Goal: Information Seeking & Learning: Check status

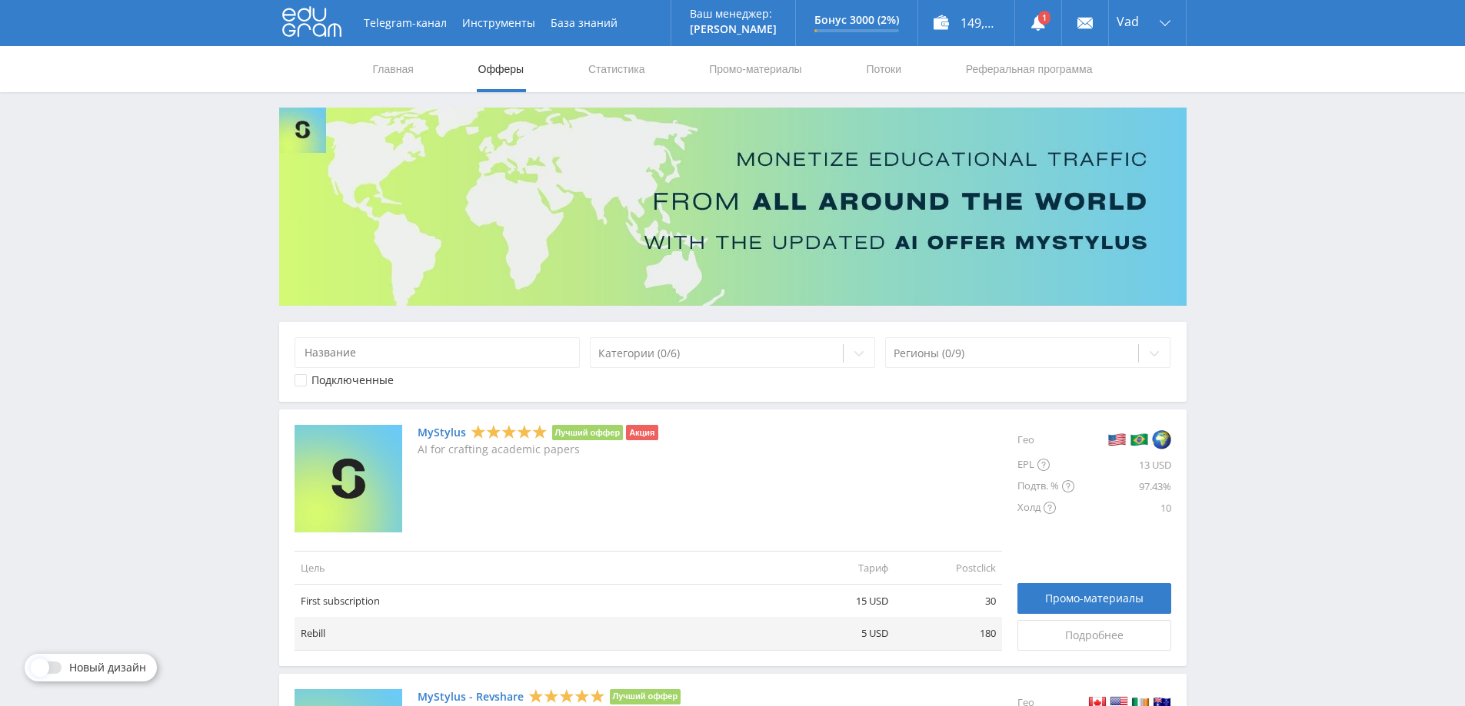
click at [629, 63] on link "Статистика" at bounding box center [617, 69] width 60 height 46
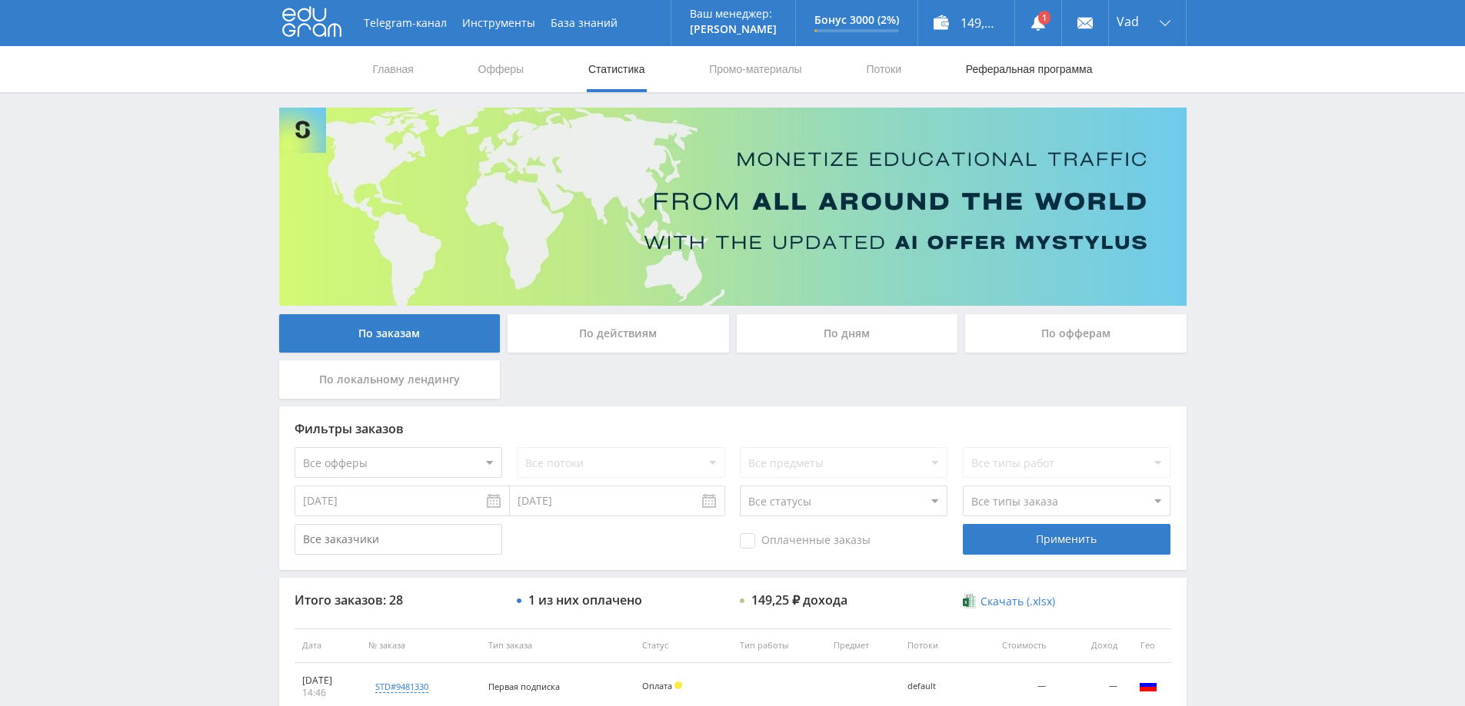
click at [1024, 69] on link "Реферальная программа" at bounding box center [1029, 69] width 130 height 46
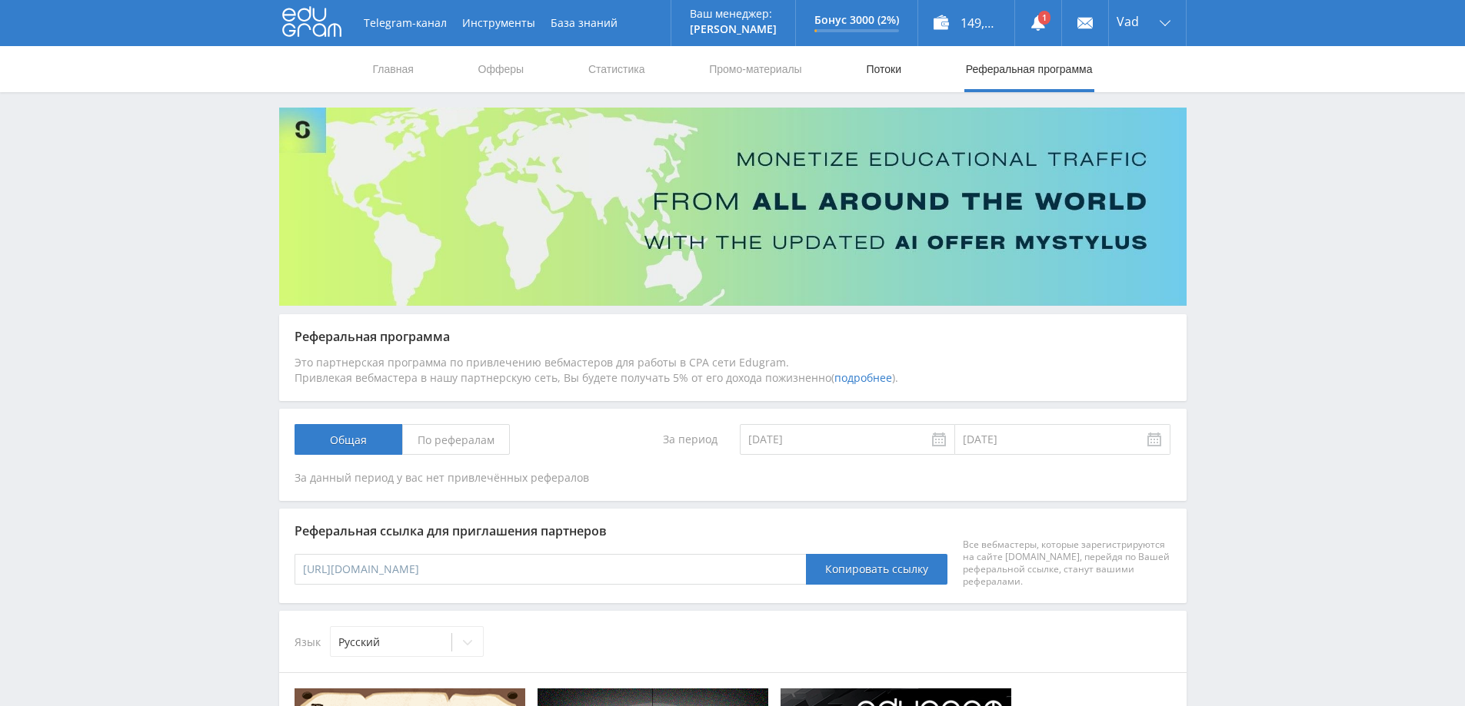
click at [893, 70] on link "Потоки" at bounding box center [883, 69] width 38 height 46
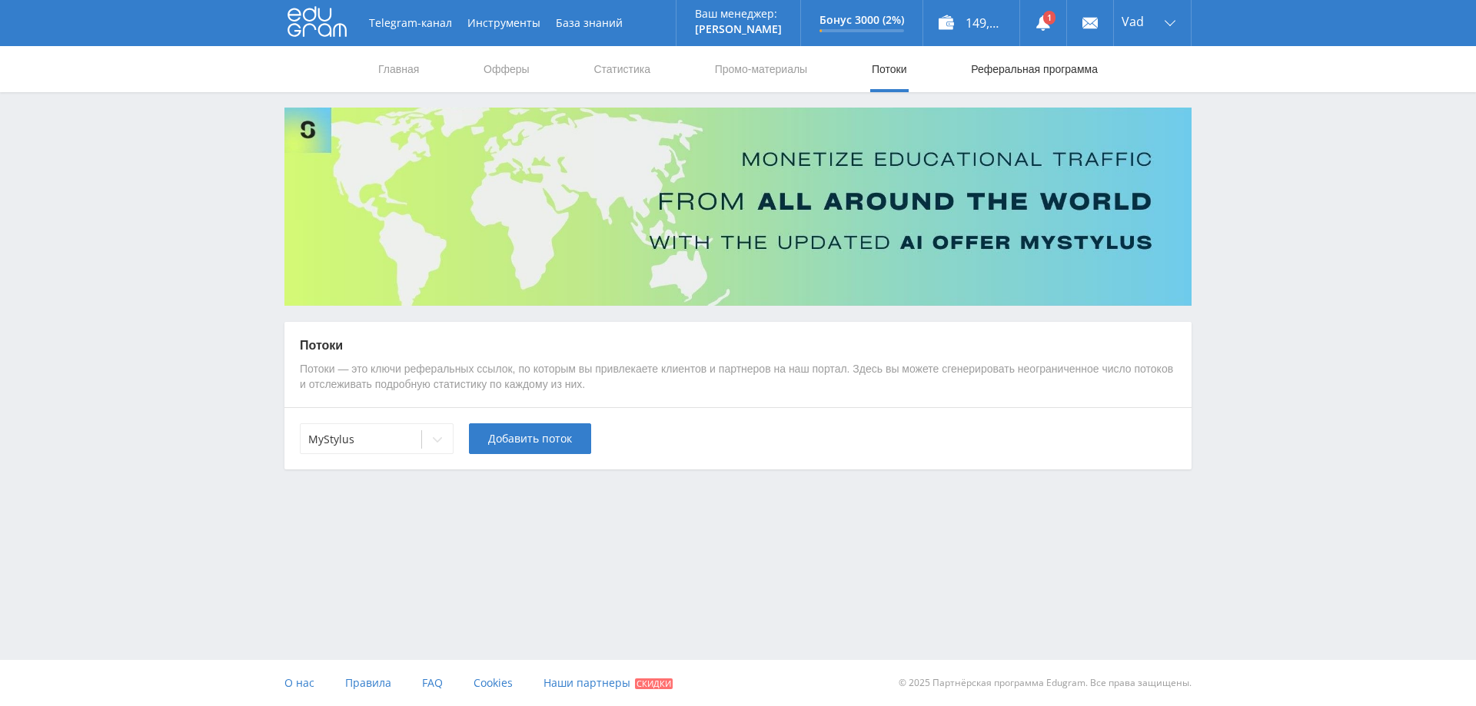
click at [1006, 66] on link "Реферальная программа" at bounding box center [1034, 69] width 130 height 46
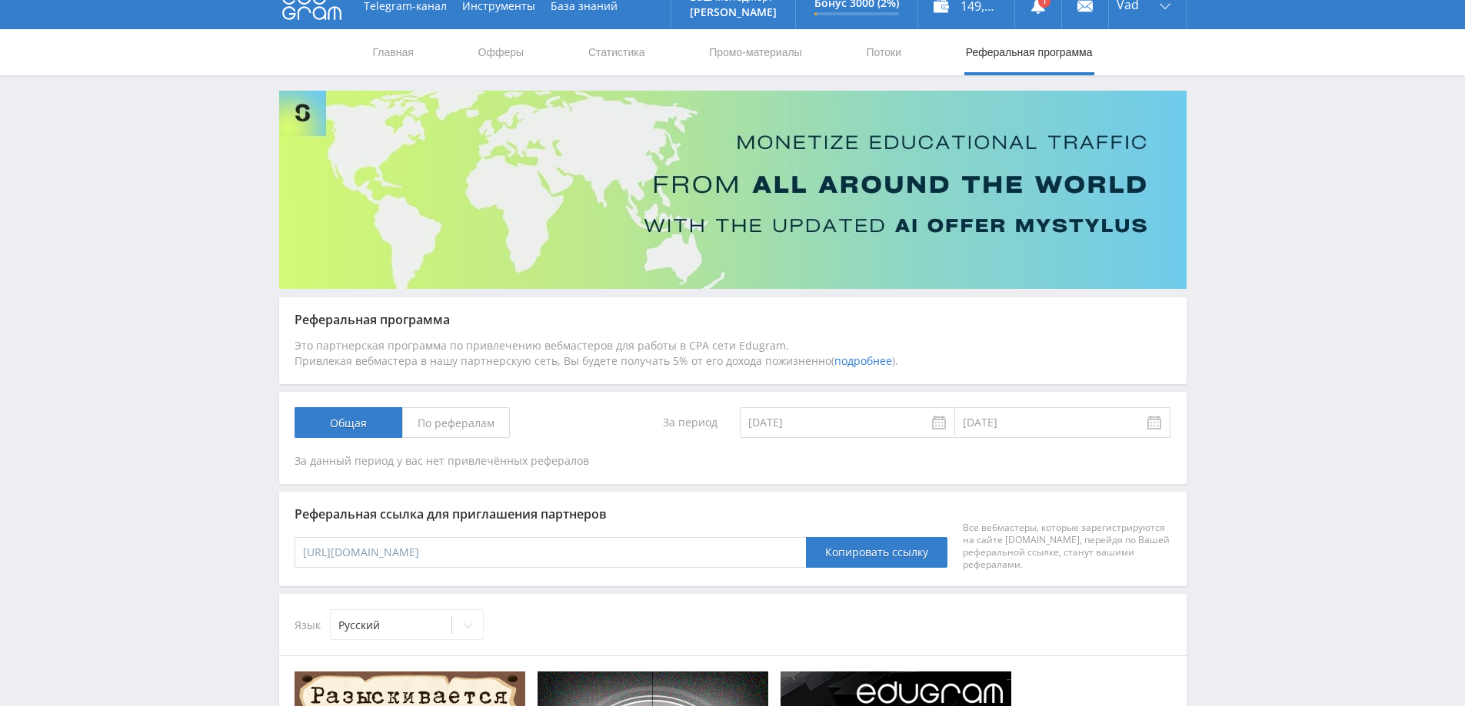
scroll to position [16, 0]
click at [452, 422] on span "По рефералам" at bounding box center [456, 423] width 108 height 31
click at [0, 0] on input "По рефералам" at bounding box center [0, 0] width 0 height 0
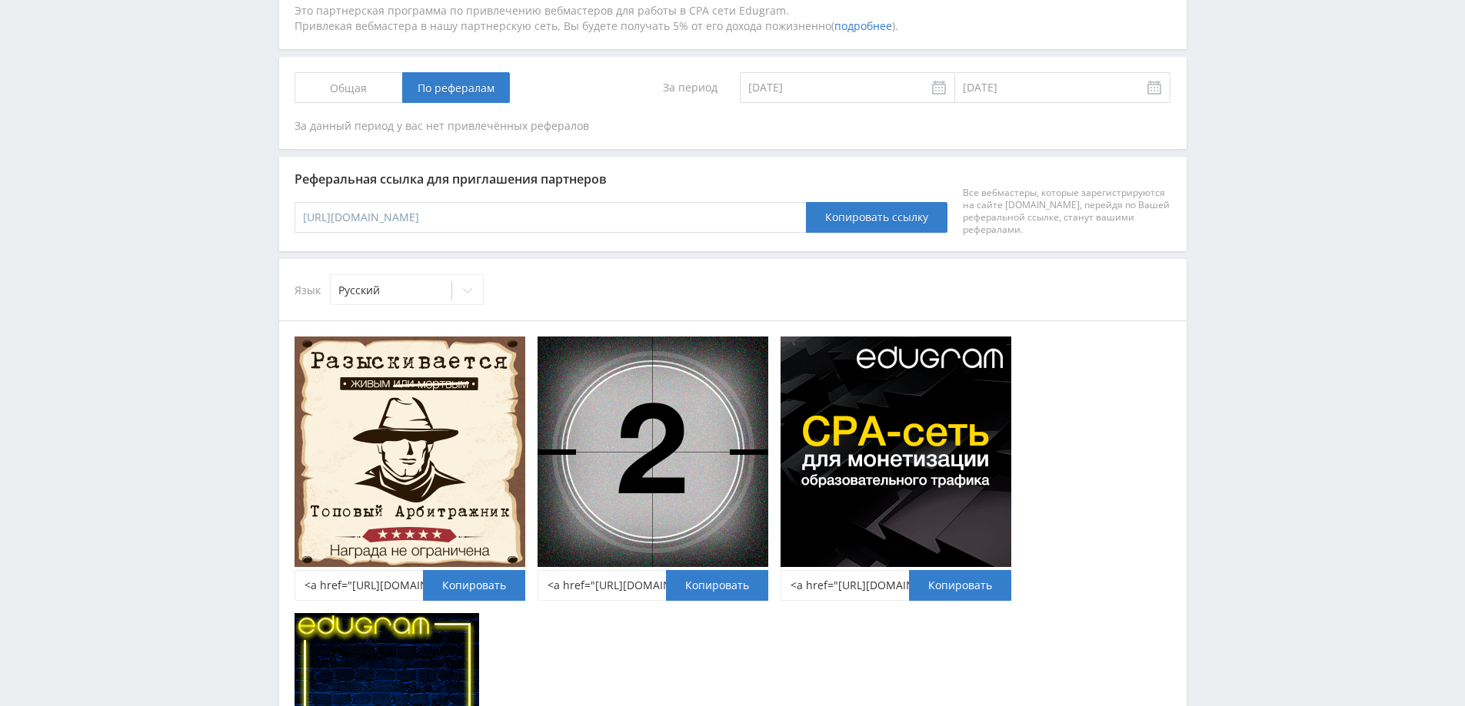
scroll to position [401, 0]
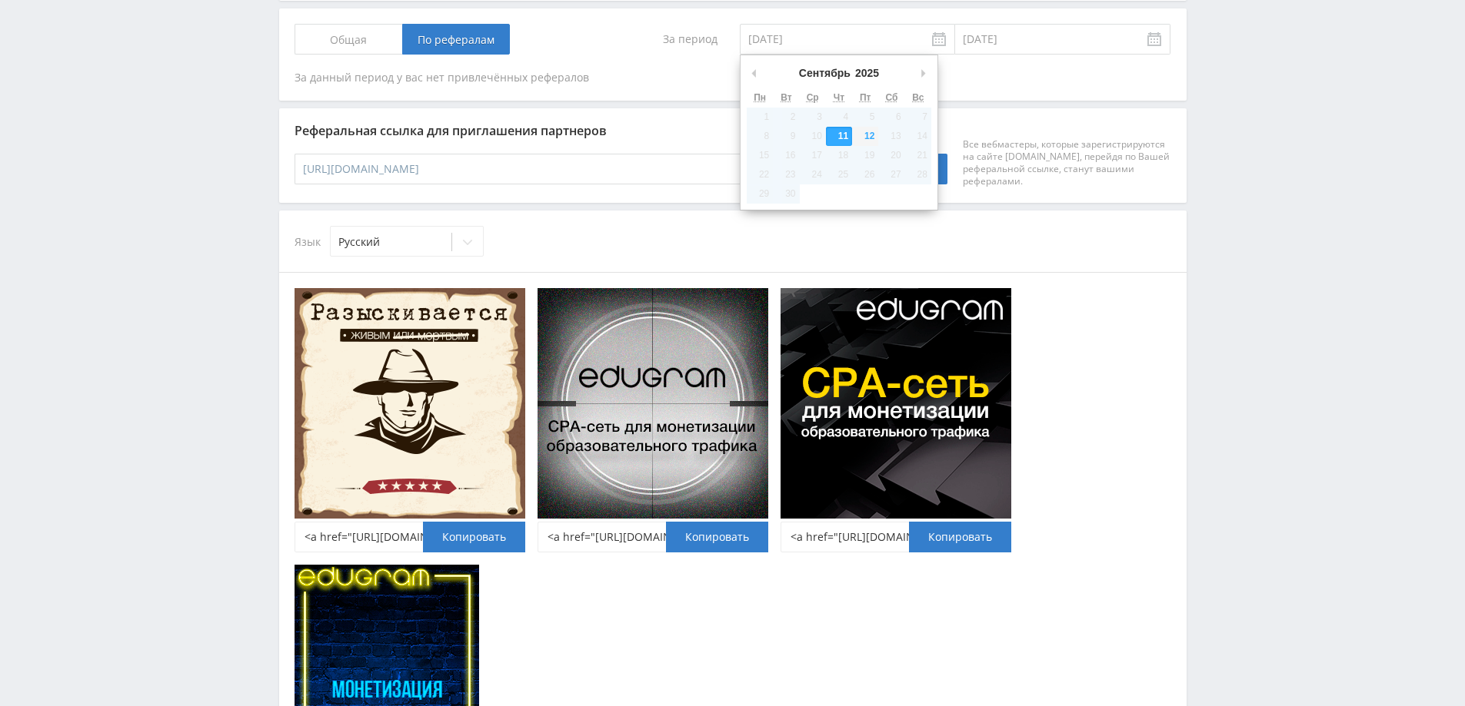
click at [834, 40] on input "11.09.2025" at bounding box center [847, 39] width 215 height 31
click at [549, 62] on div "За период 11.09.2025 12.09.2025 Всего: Заказов создано: Заказов оплачено: Доход…" at bounding box center [732, 55] width 876 height 62
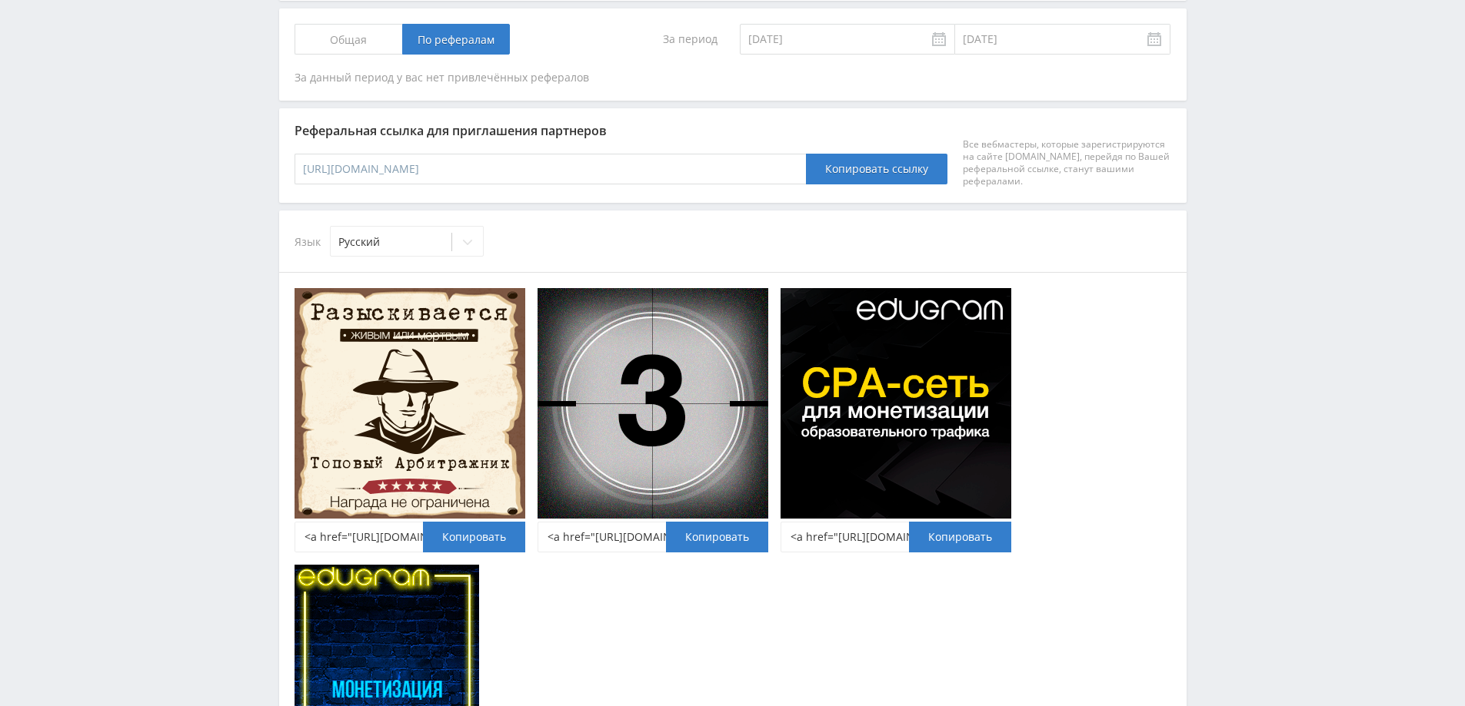
click at [344, 41] on span "Общая" at bounding box center [348, 39] width 108 height 31
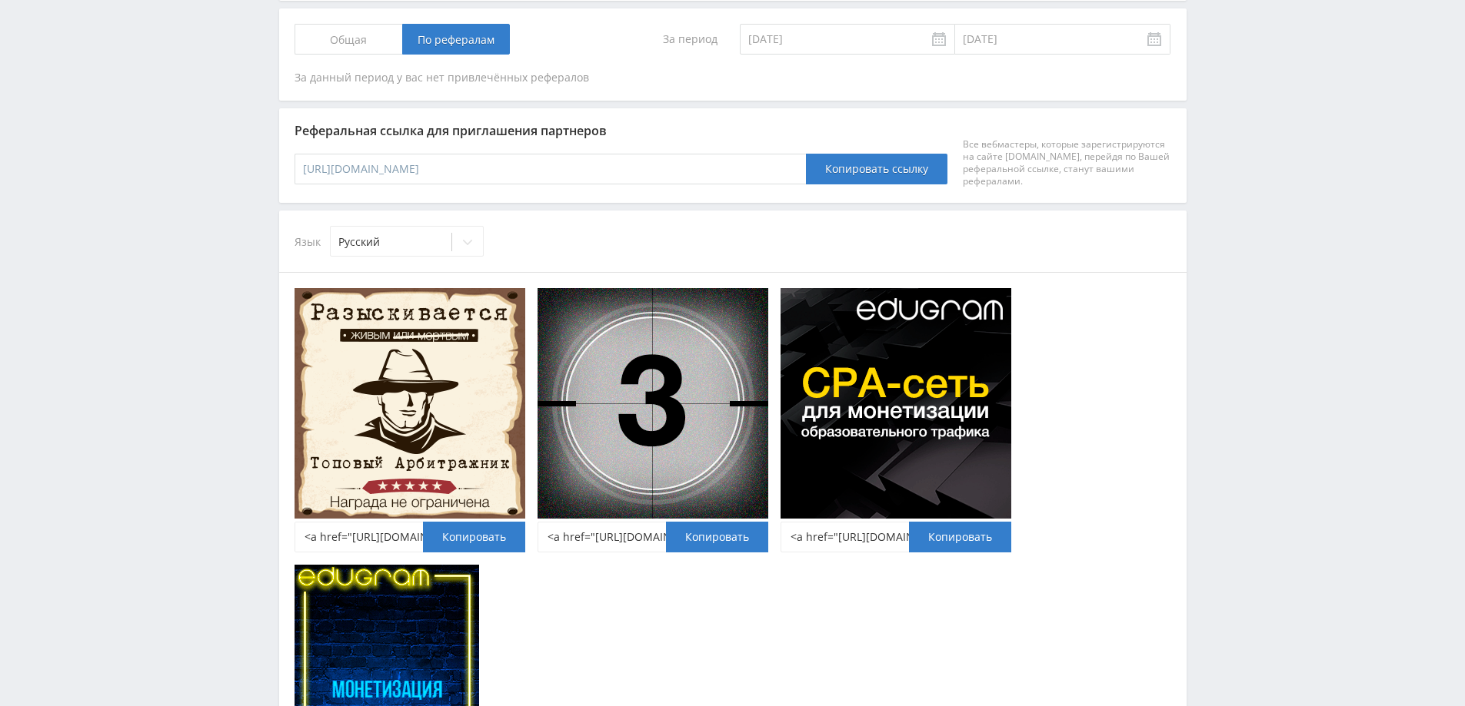
click at [0, 0] on input "Общая" at bounding box center [0, 0] width 0 height 0
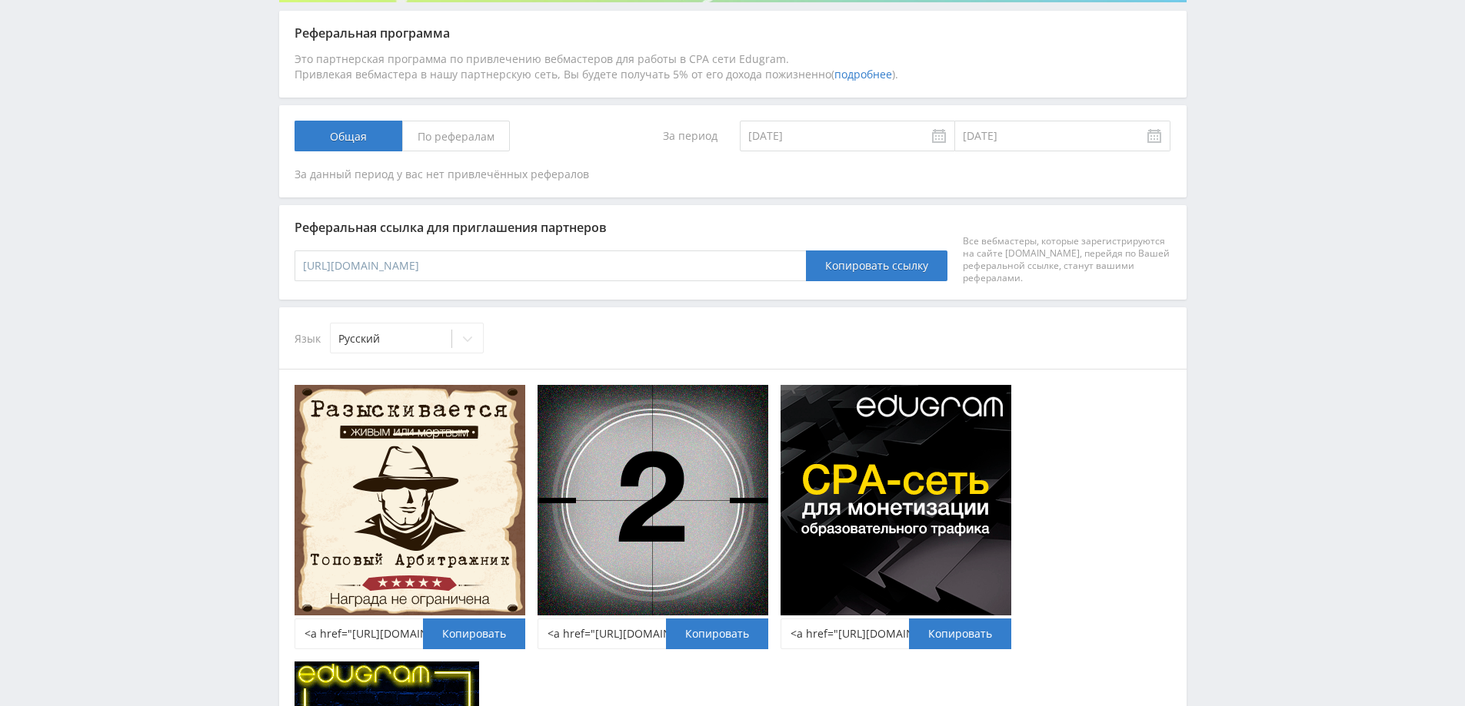
scroll to position [170, 0]
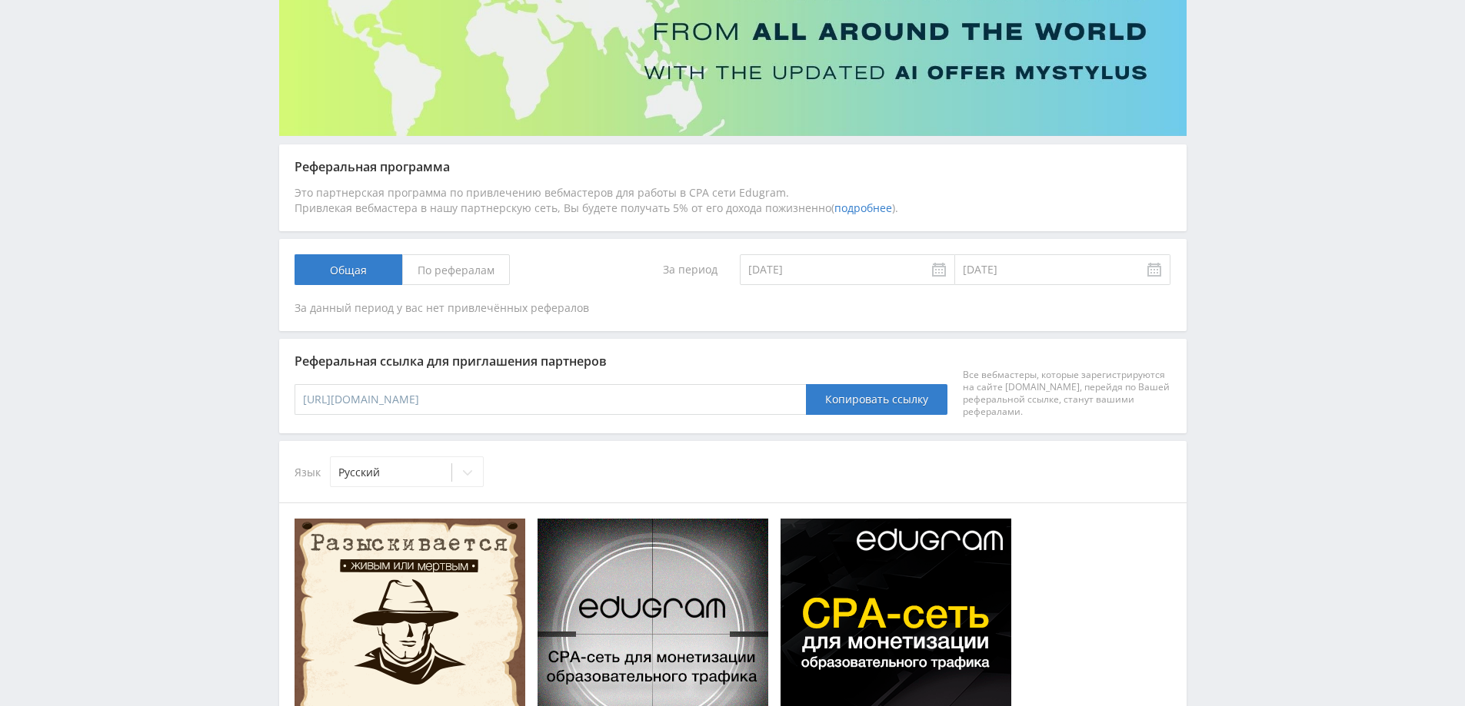
click at [856, 275] on input "11.09.2025" at bounding box center [847, 269] width 215 height 31
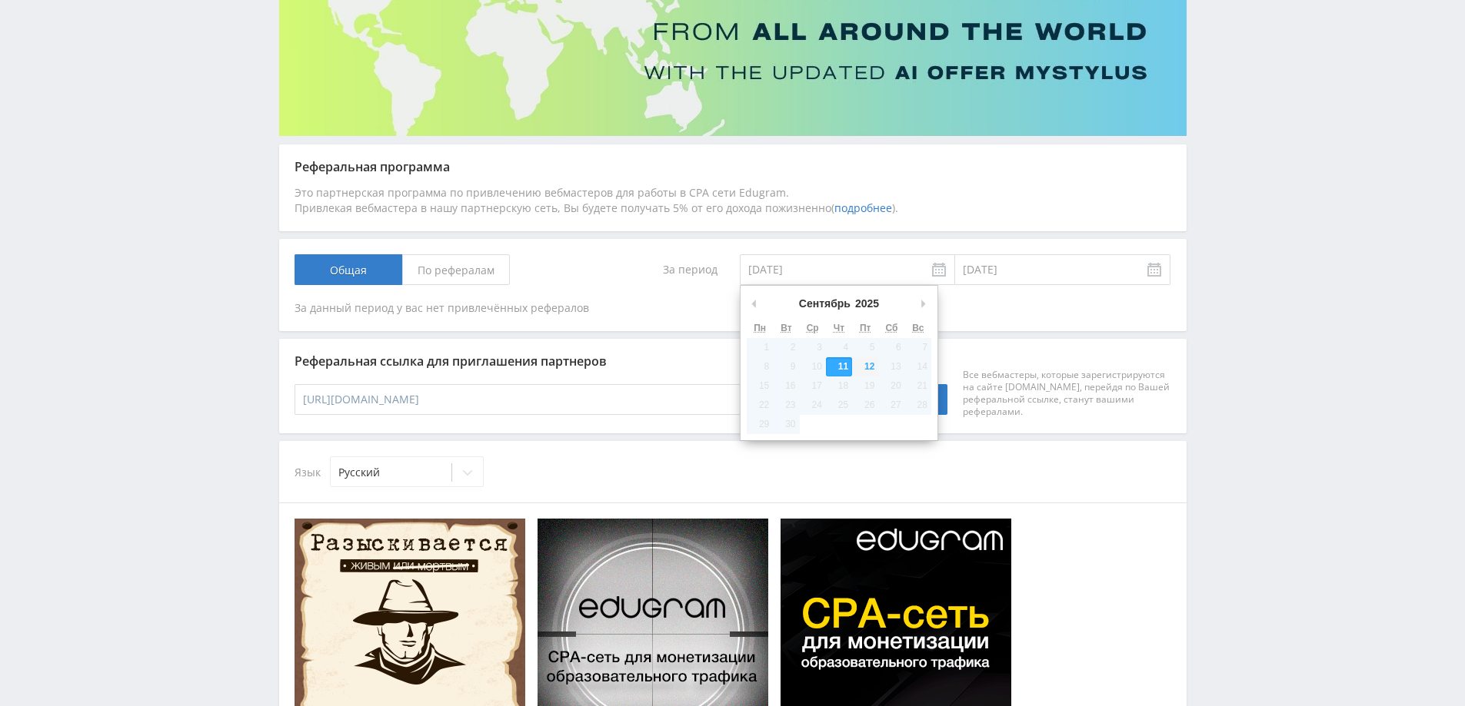
click at [836, 377] on td "18" at bounding box center [839, 386] width 26 height 19
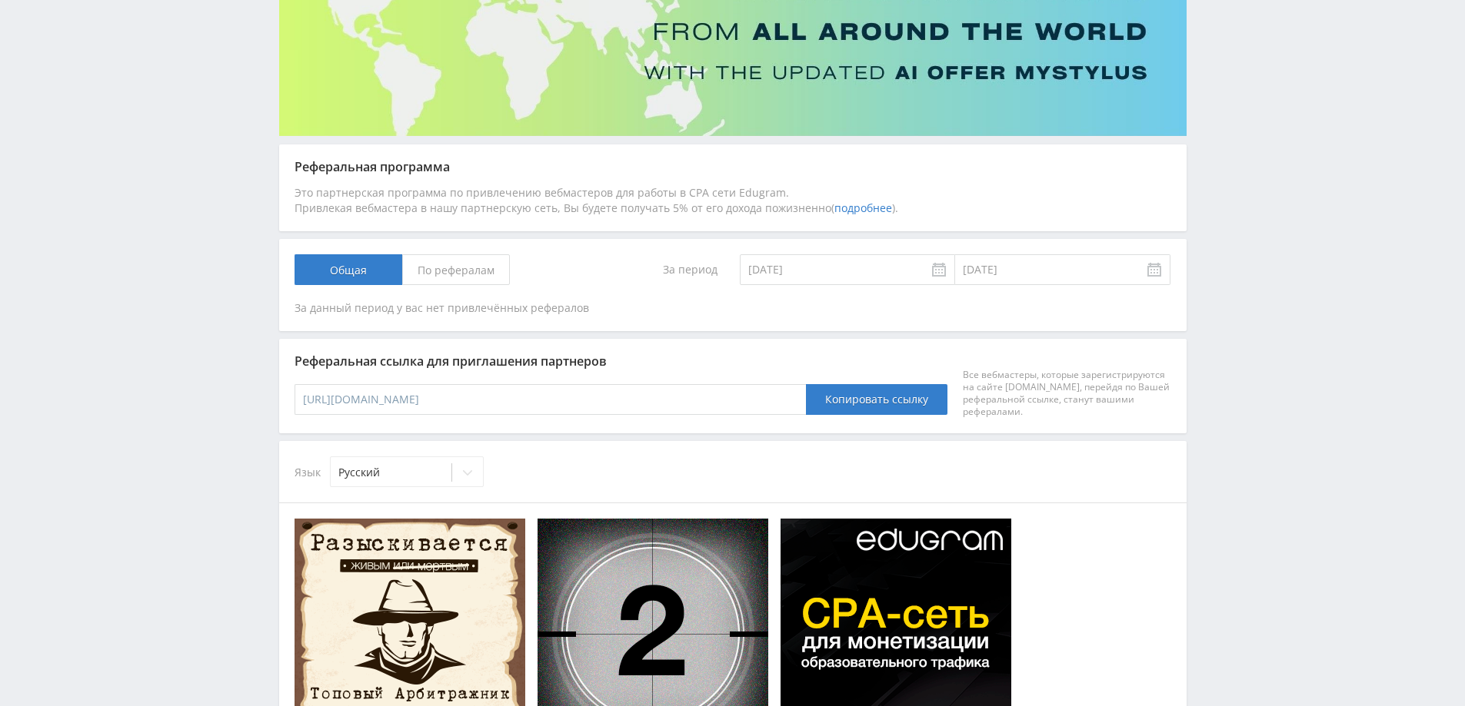
click at [1009, 268] on input "[DATE]" at bounding box center [1062, 269] width 215 height 31
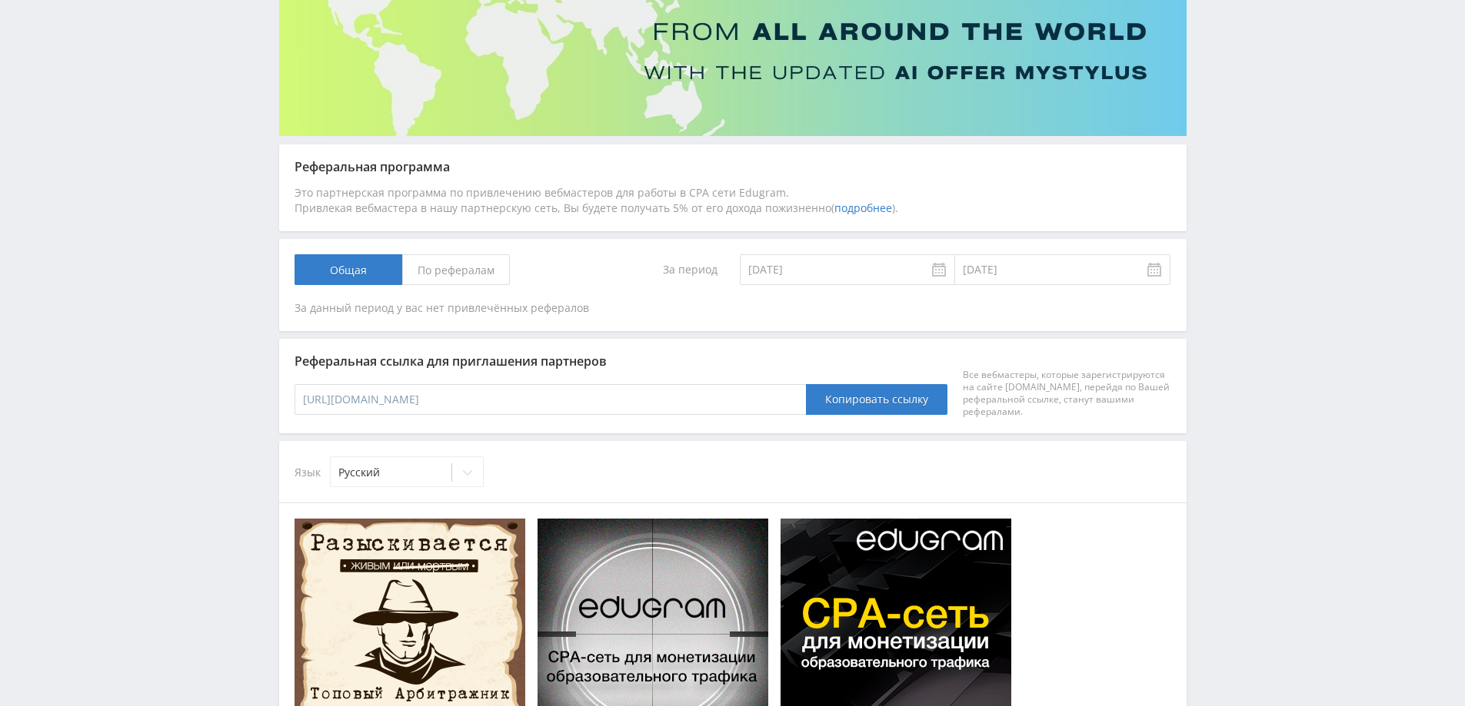
click at [481, 266] on span "По рефералам" at bounding box center [456, 269] width 108 height 31
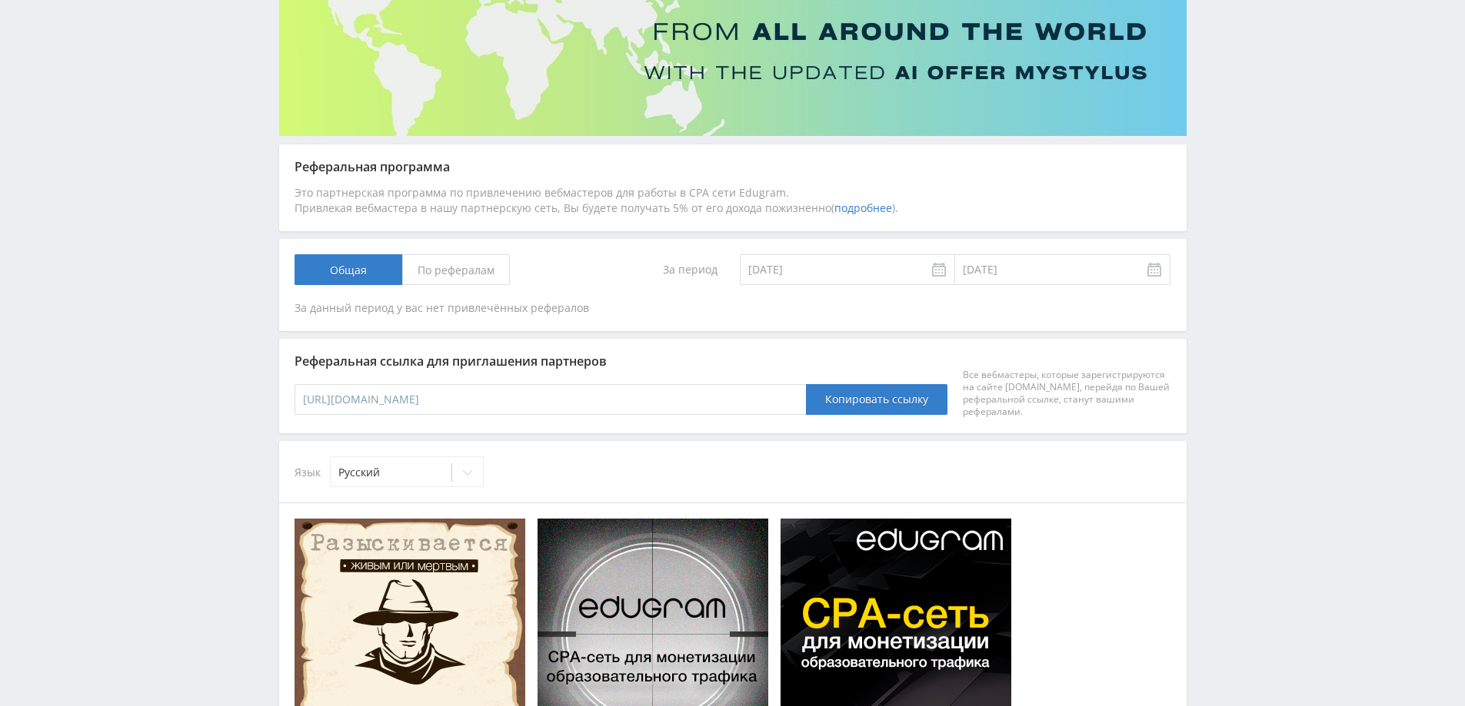
click at [0, 0] on input "По рефералам" at bounding box center [0, 0] width 0 height 0
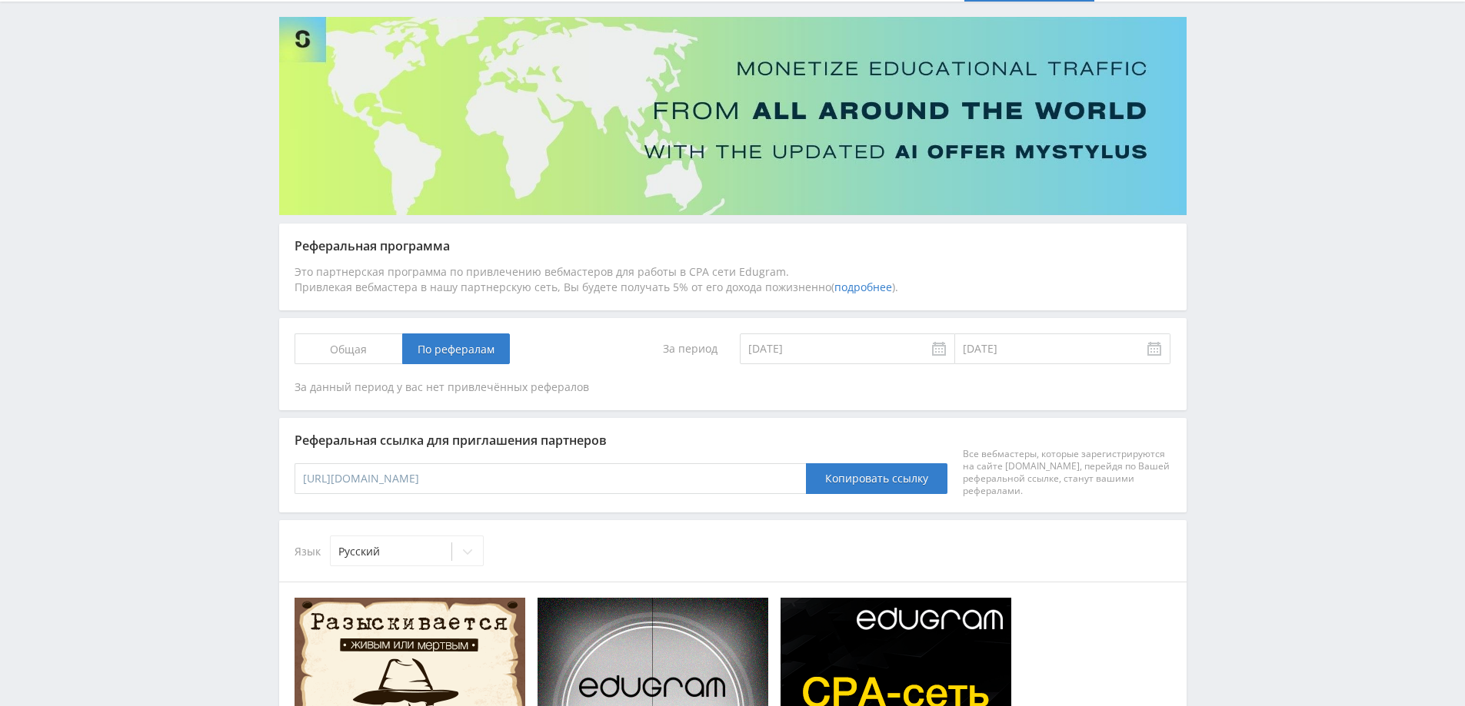
scroll to position [0, 0]
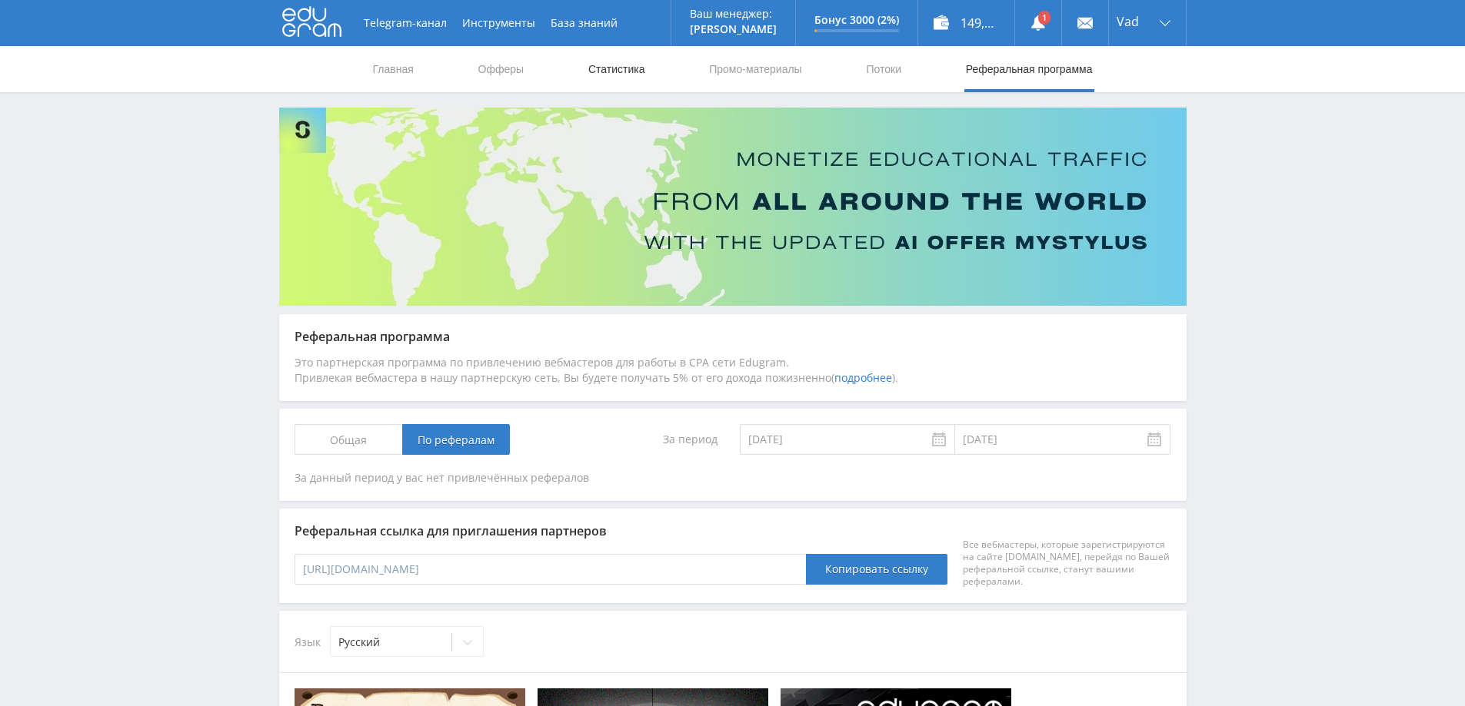
click at [608, 63] on link "Статистика" at bounding box center [617, 69] width 60 height 46
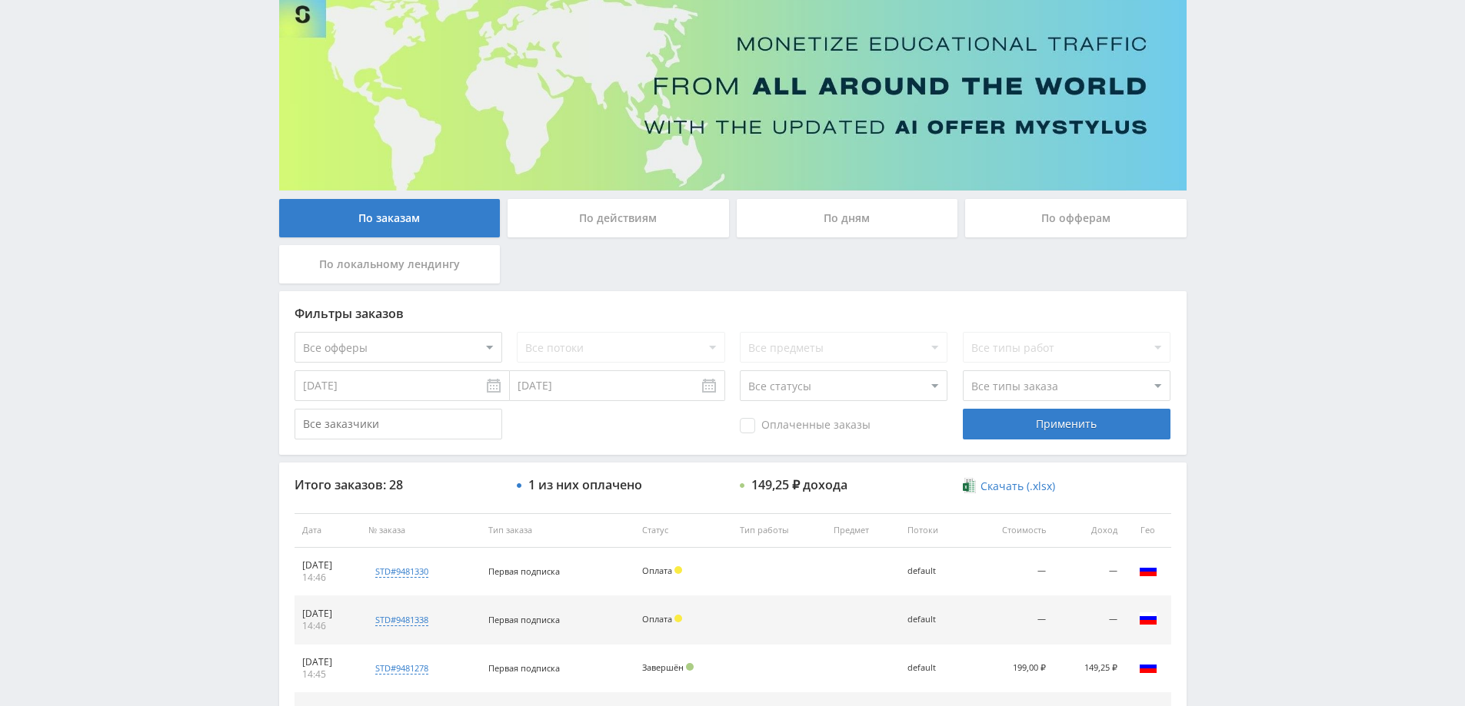
scroll to position [231, 0]
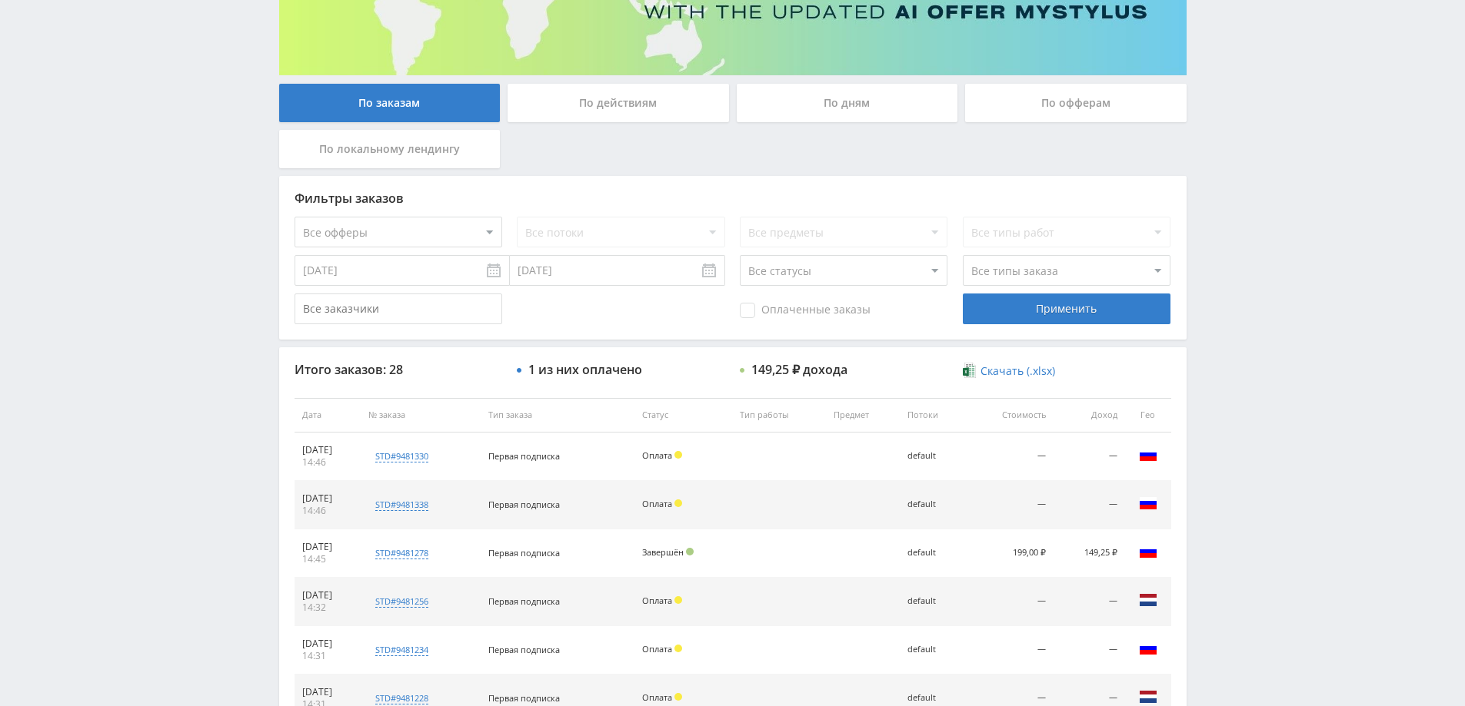
click at [590, 112] on div "По действиям" at bounding box center [617, 103] width 221 height 38
click at [0, 0] on input "По действиям" at bounding box center [0, 0] width 0 height 0
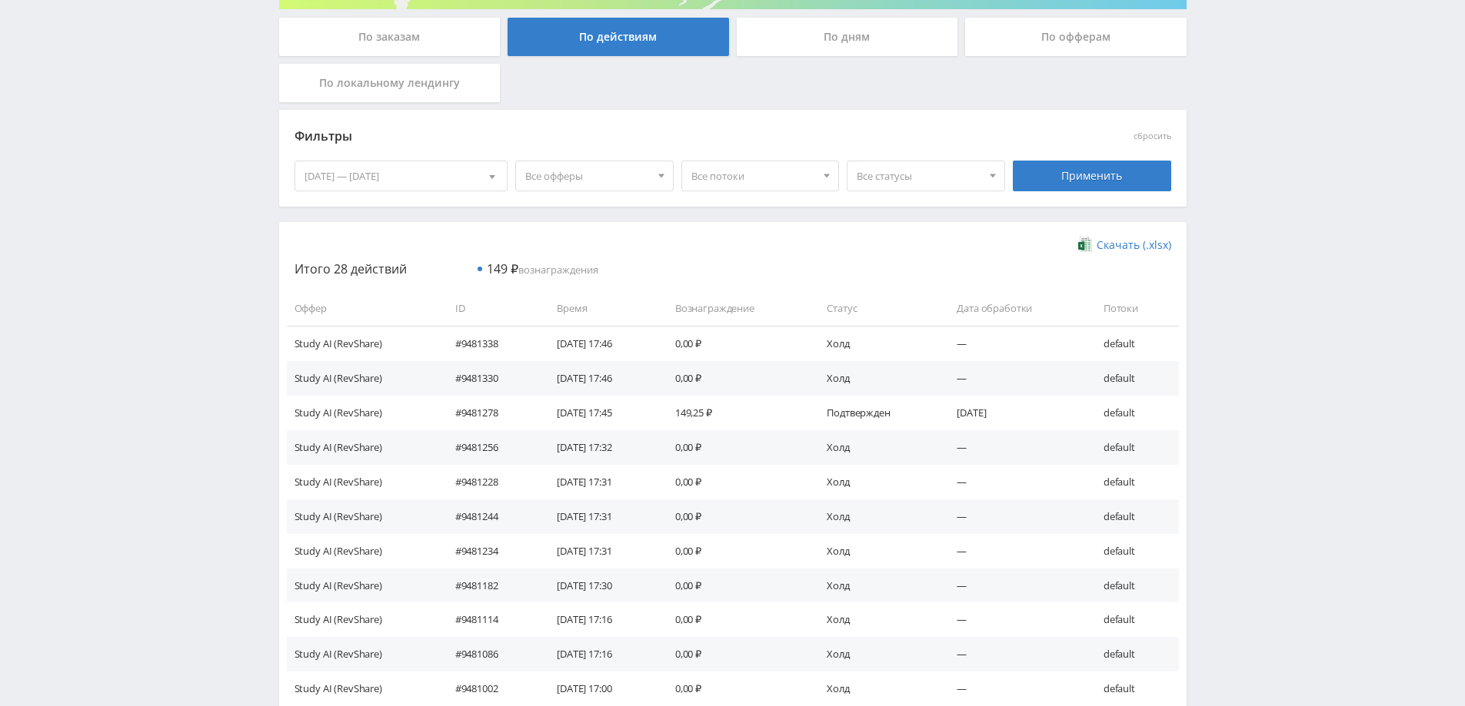
scroll to position [308, 0]
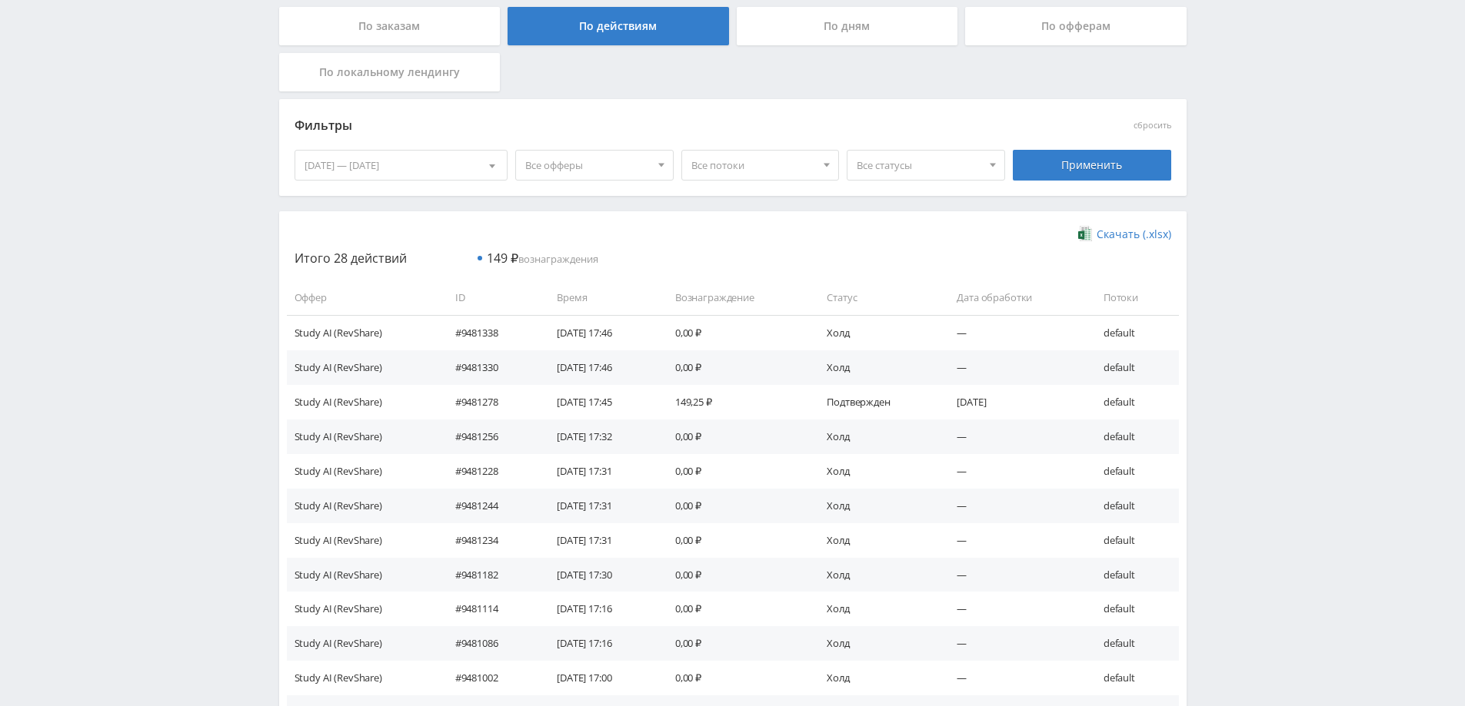
click at [846, 31] on div "По дням" at bounding box center [846, 26] width 221 height 38
click at [0, 0] on input "По дням" at bounding box center [0, 0] width 0 height 0
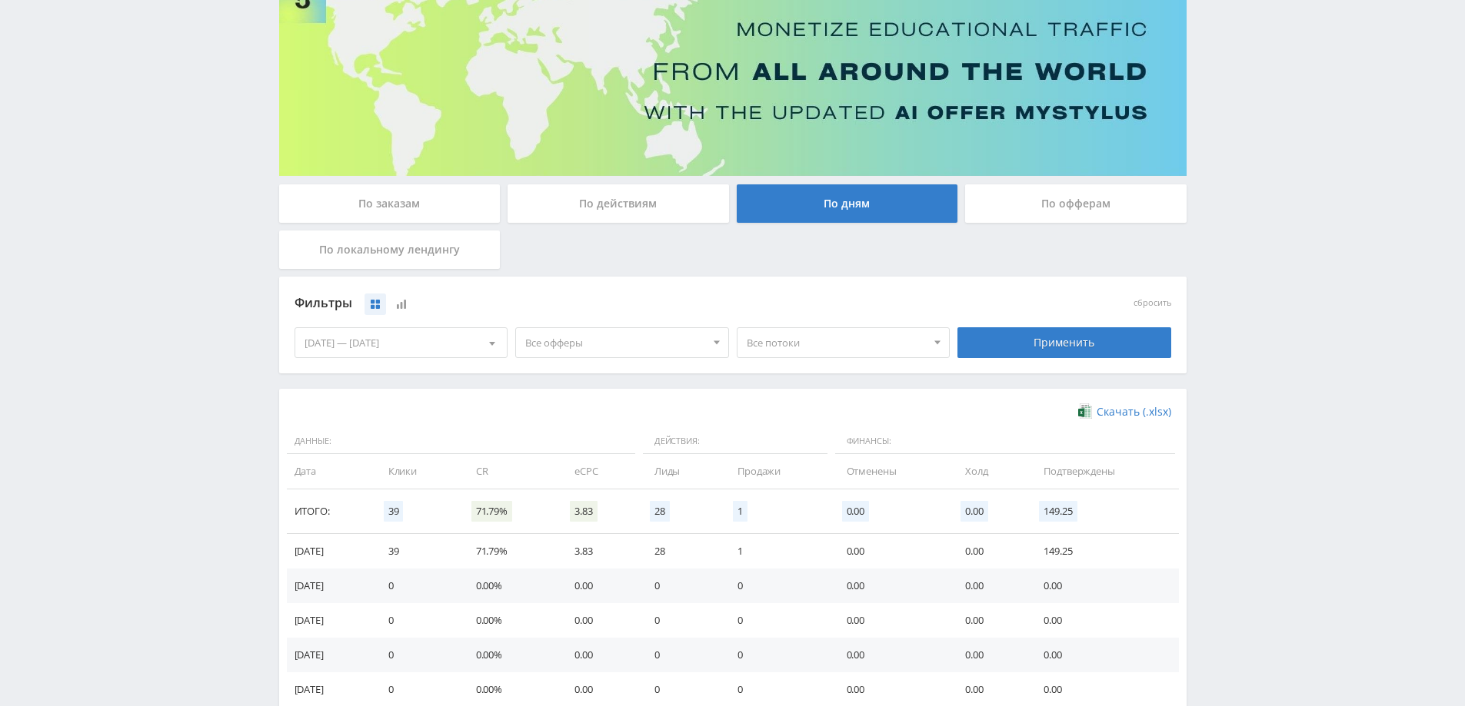
scroll to position [0, 0]
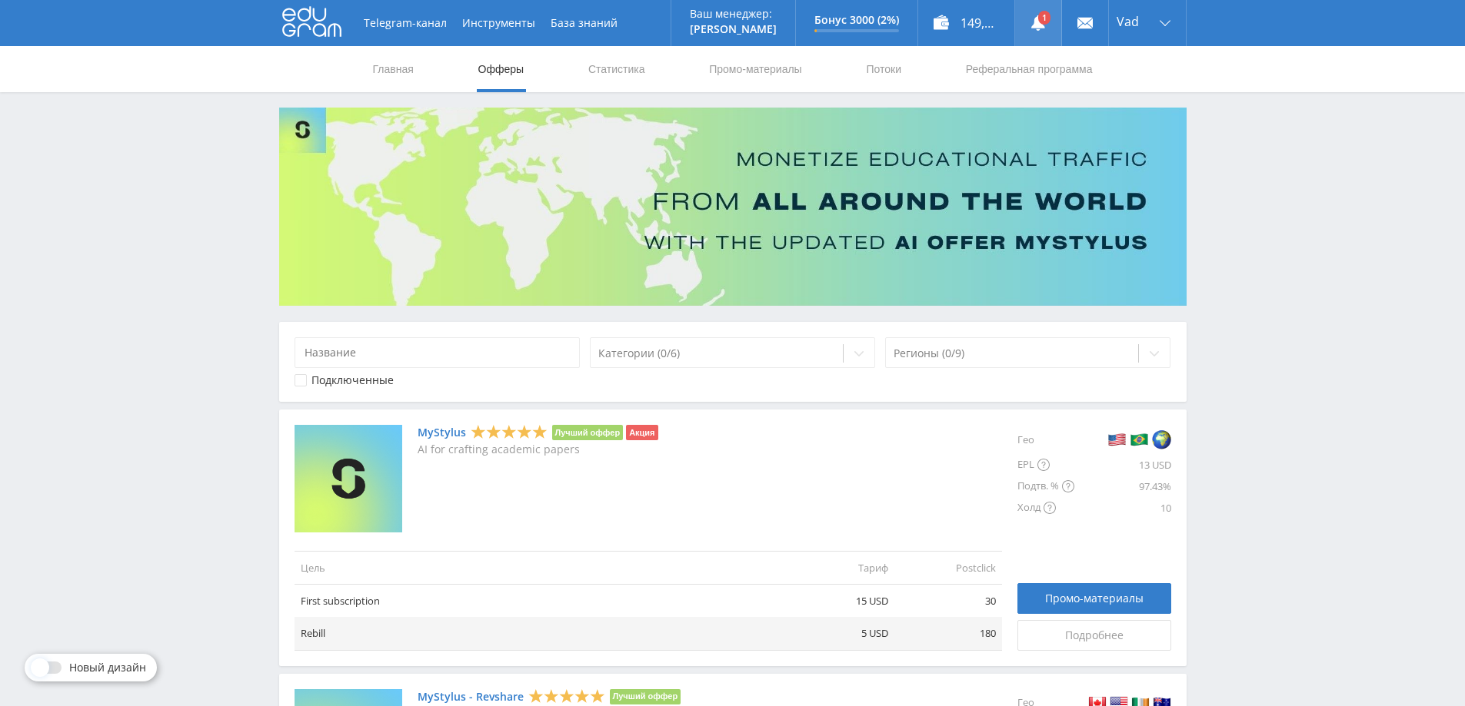
click at [1038, 25] on use at bounding box center [1038, 22] width 14 height 15
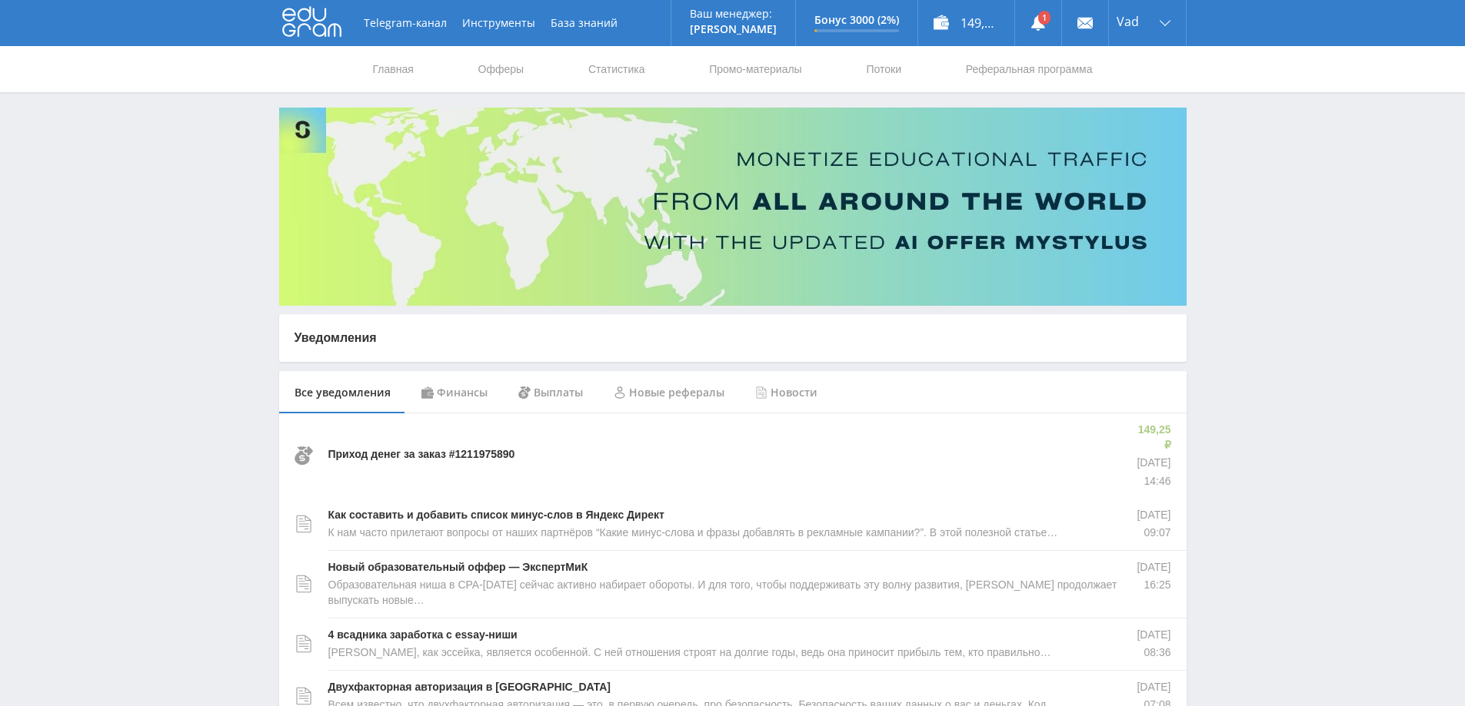
click at [465, 391] on div "Финансы" at bounding box center [454, 392] width 97 height 43
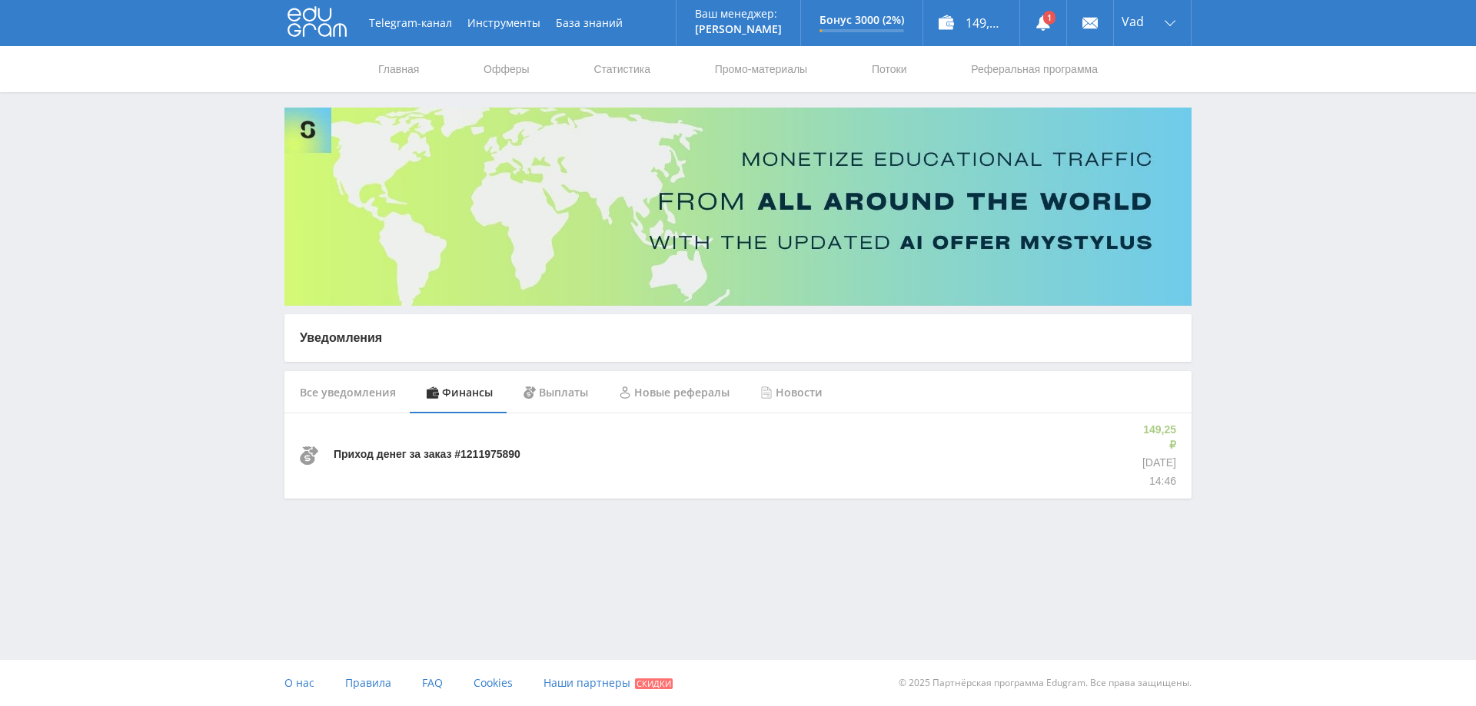
click at [555, 393] on div "Выплаты" at bounding box center [555, 392] width 95 height 43
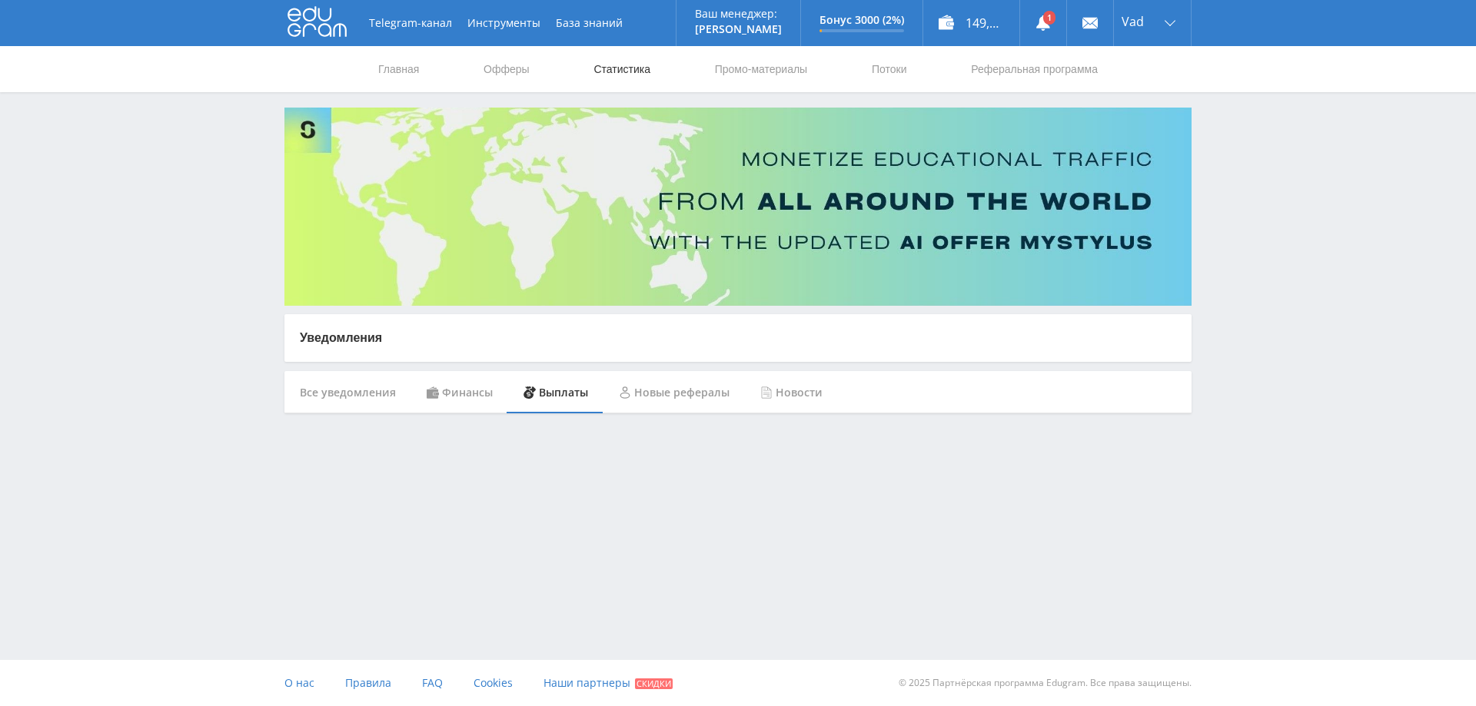
click at [628, 75] on link "Статистика" at bounding box center [622, 69] width 60 height 46
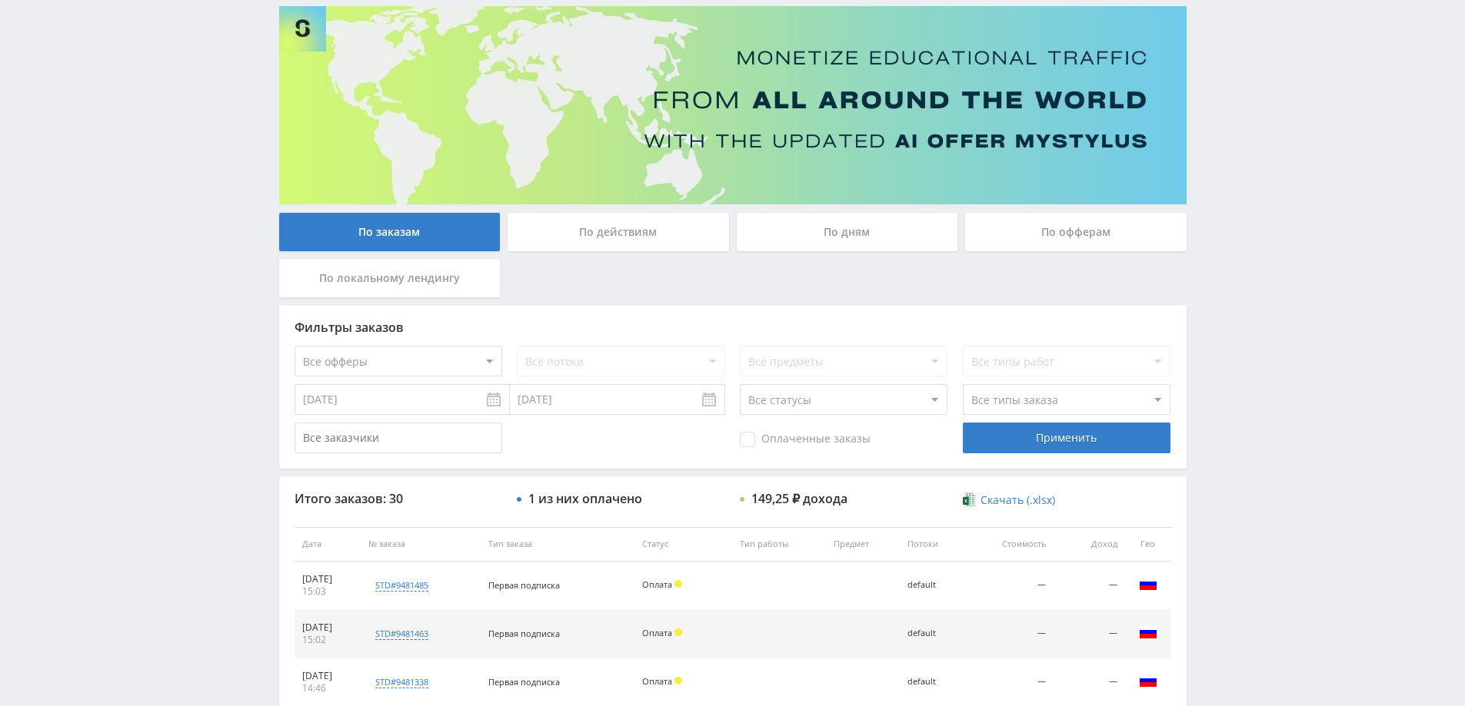
scroll to position [308, 0]
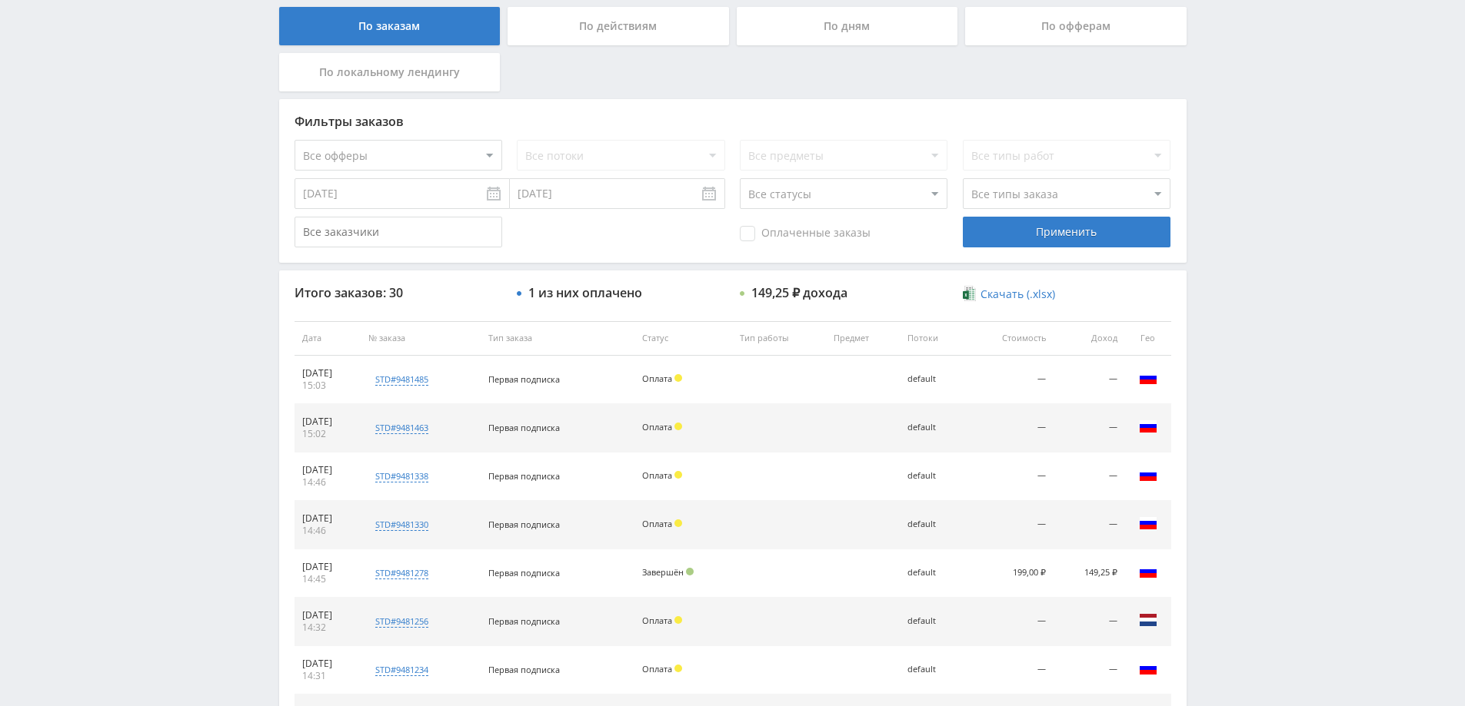
click at [647, 18] on div "По действиям" at bounding box center [617, 26] width 221 height 38
click at [0, 0] on input "По действиям" at bounding box center [0, 0] width 0 height 0
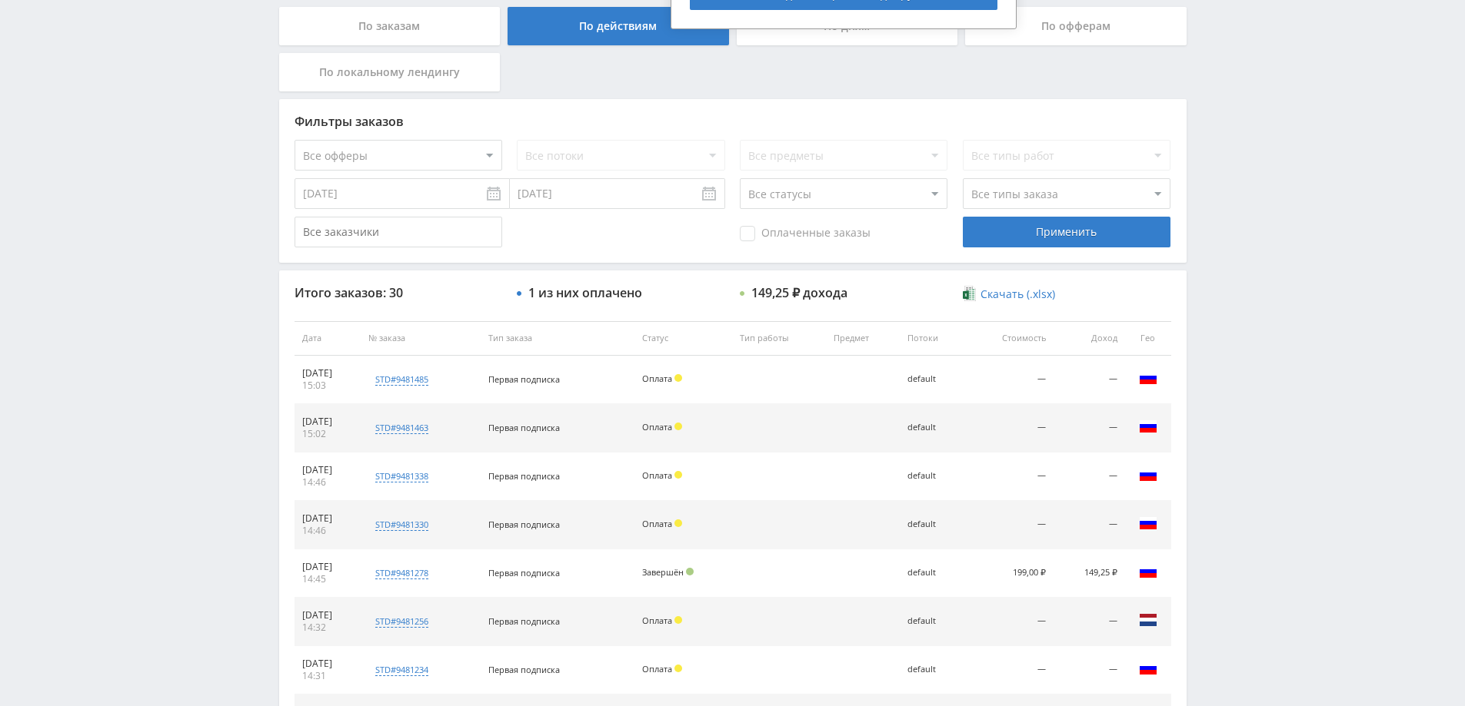
scroll to position [0, 0]
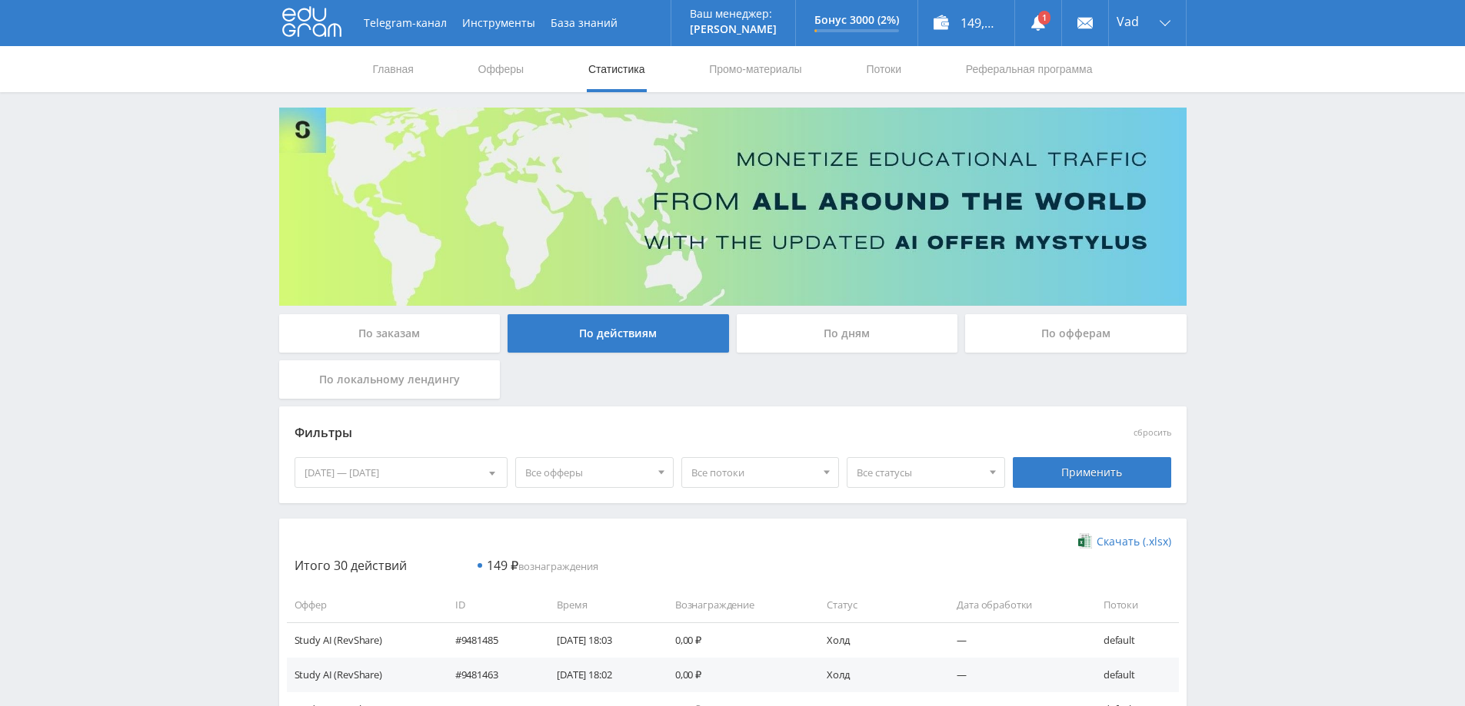
click at [825, 345] on div "По дням" at bounding box center [846, 333] width 221 height 38
click at [0, 0] on input "По дням" at bounding box center [0, 0] width 0 height 0
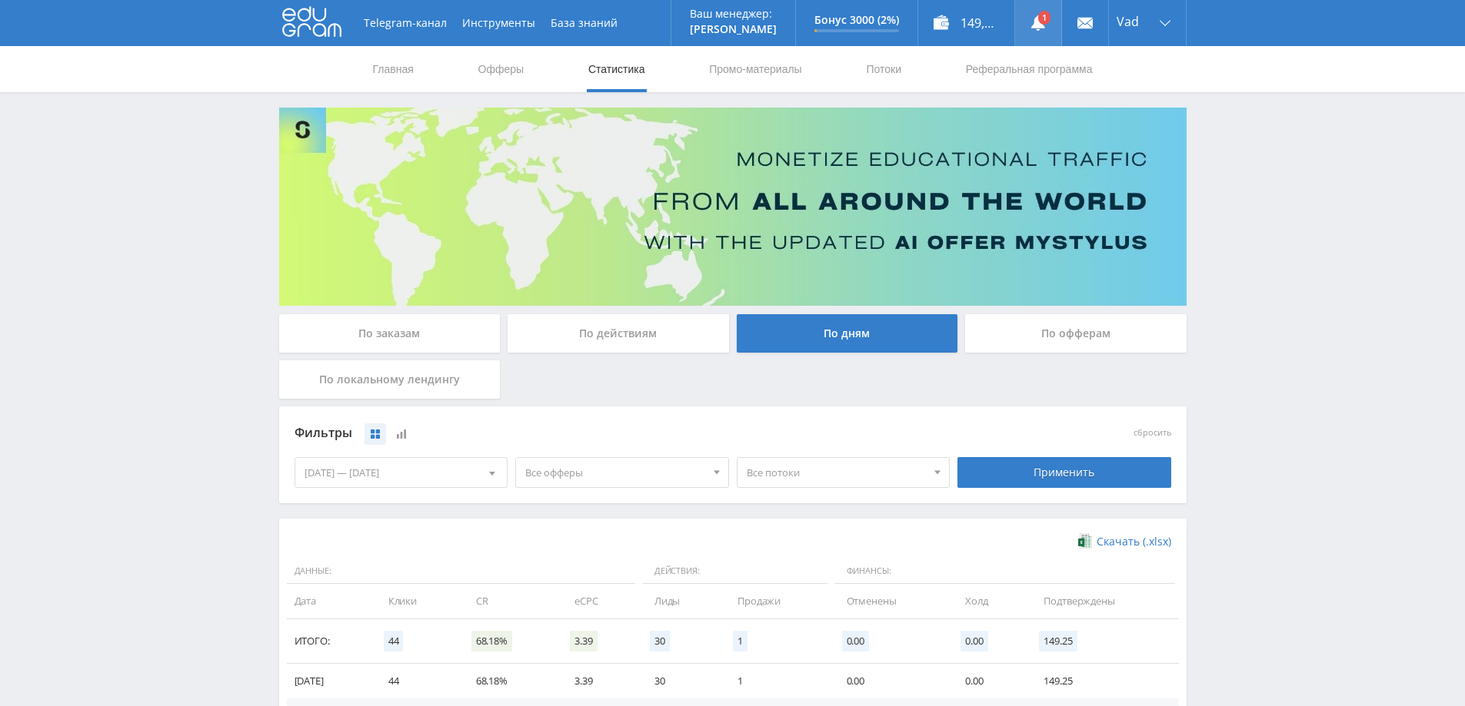
click at [1035, 28] on use at bounding box center [1038, 22] width 14 height 15
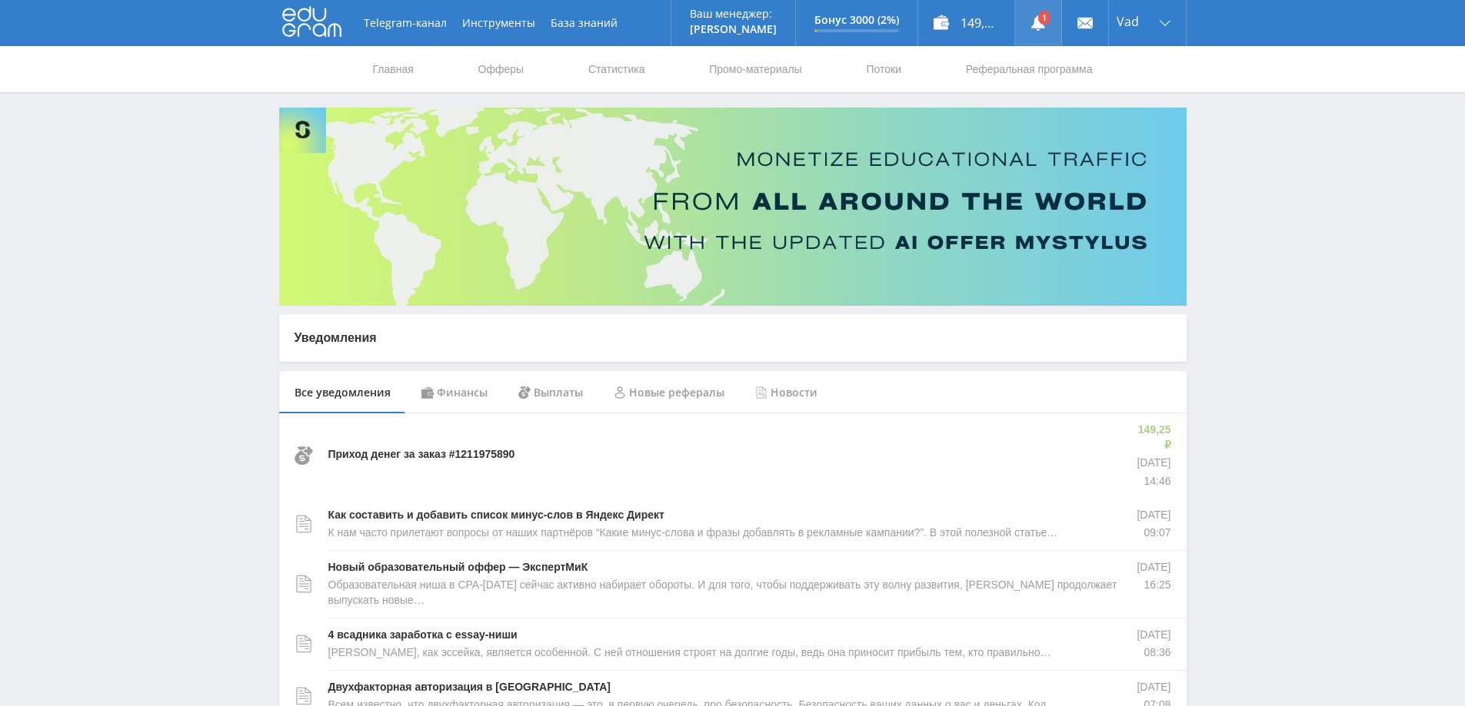
click at [1052, 16] on link at bounding box center [1038, 23] width 46 height 46
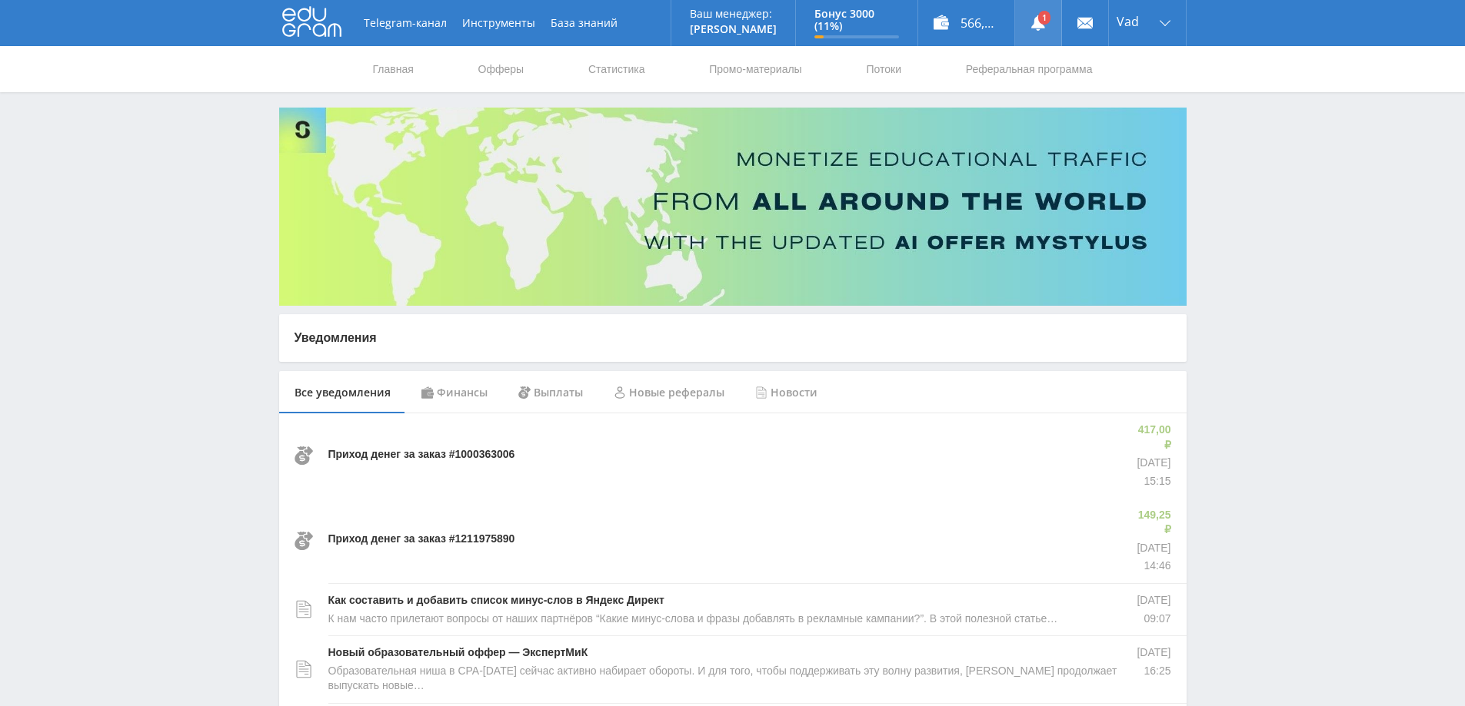
click at [1039, 21] on link at bounding box center [1038, 23] width 46 height 46
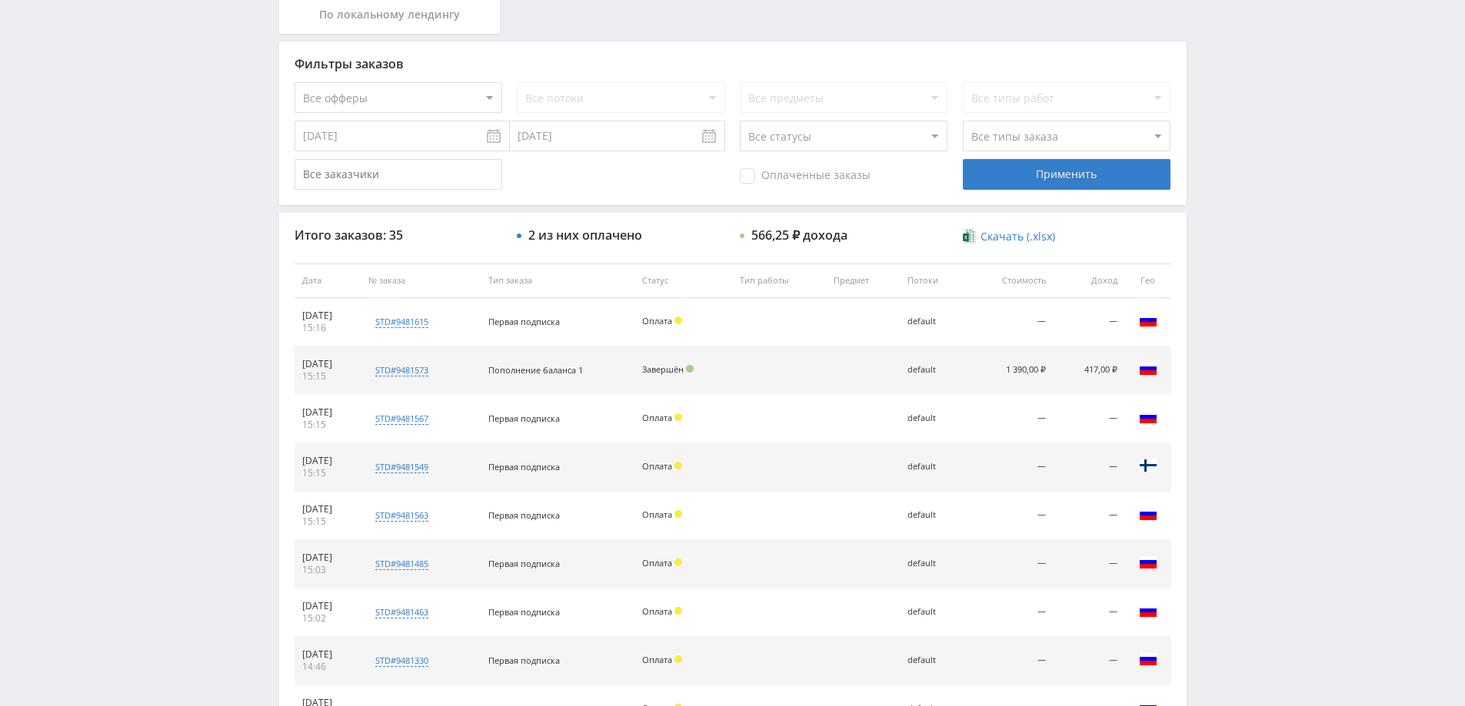
scroll to position [46, 0]
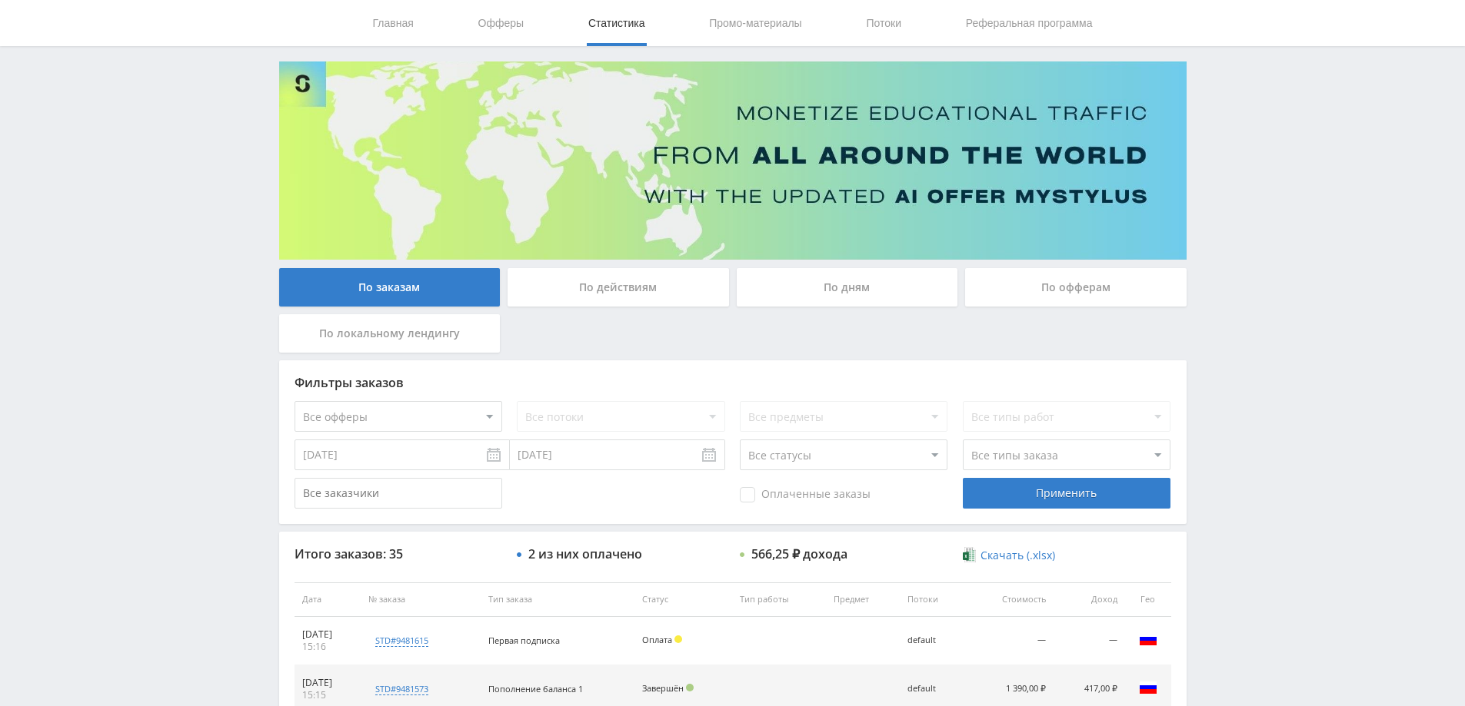
click at [657, 291] on div "По действиям" at bounding box center [617, 287] width 221 height 38
click at [0, 0] on input "По действиям" at bounding box center [0, 0] width 0 height 0
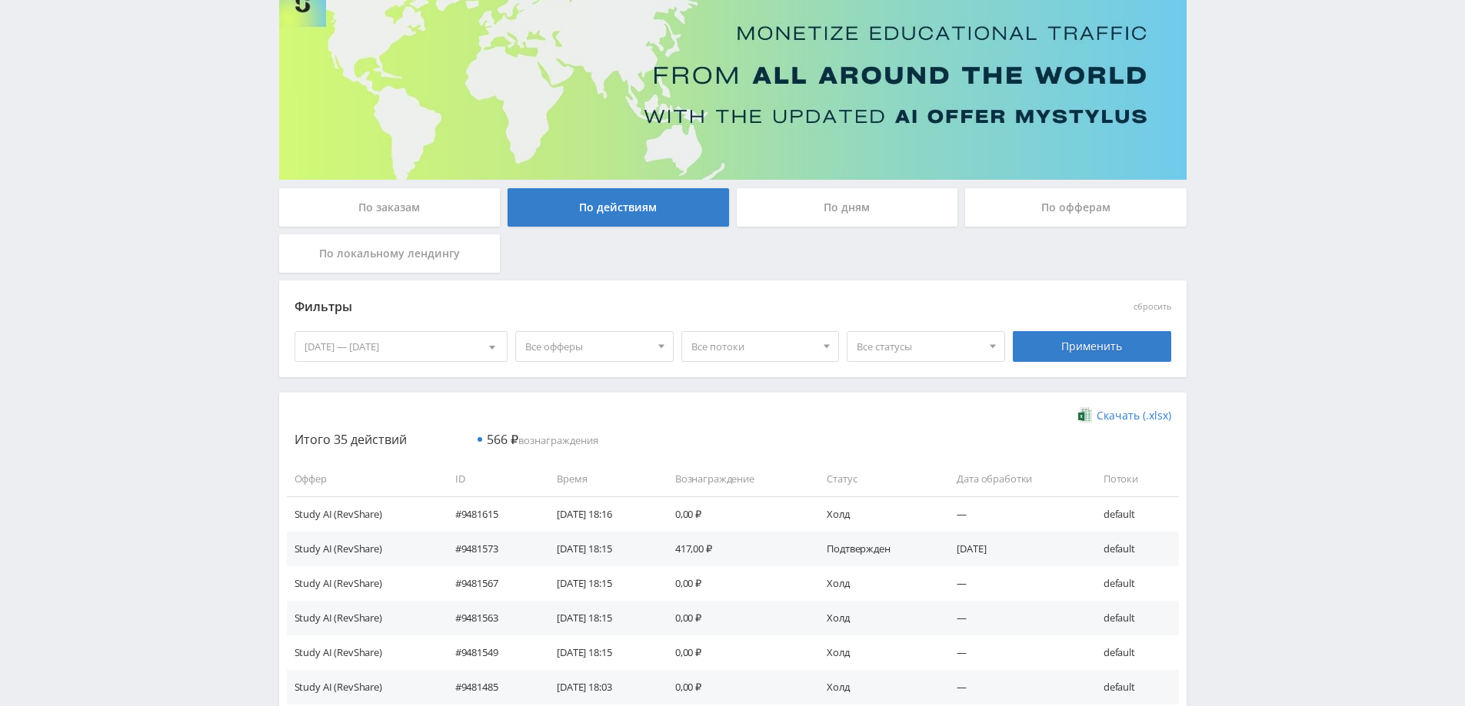
scroll to position [77, 0]
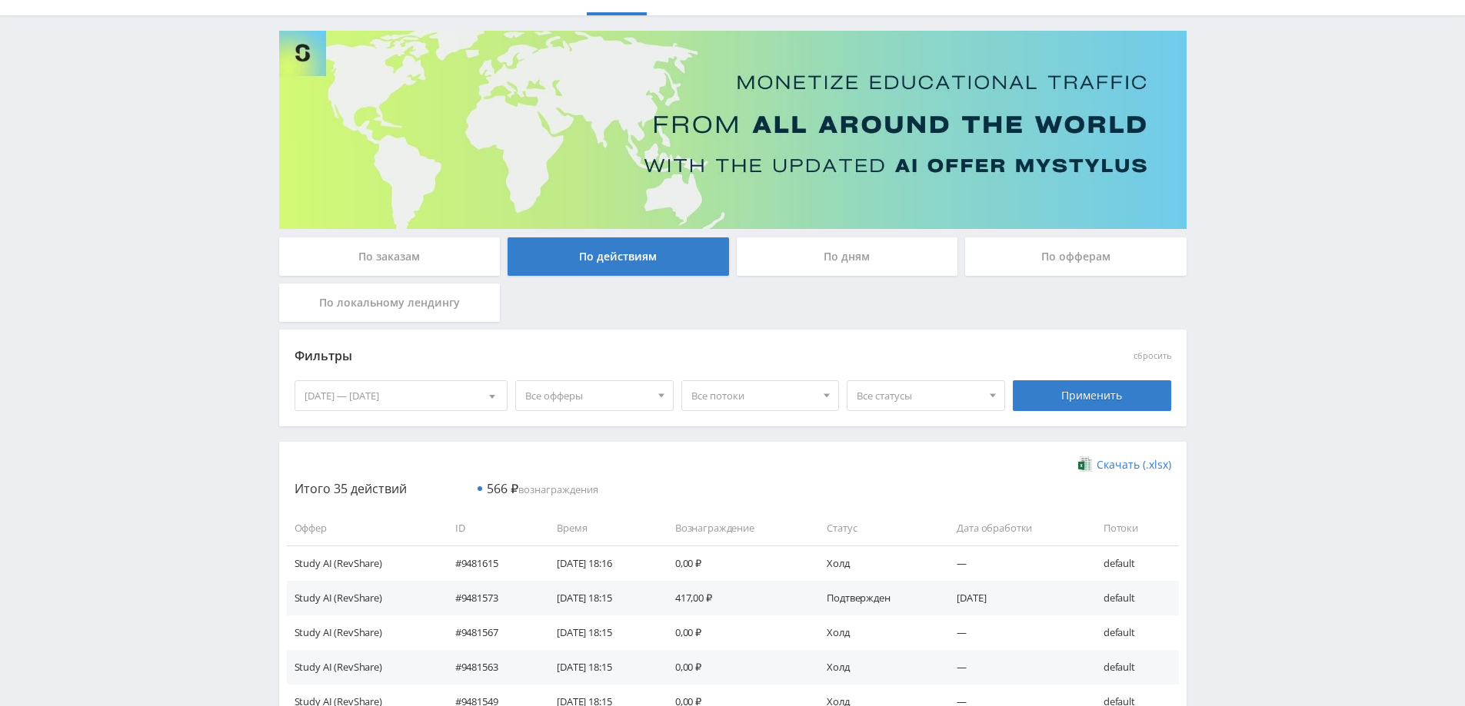
click at [834, 251] on div "По дням" at bounding box center [846, 257] width 221 height 38
click at [0, 0] on input "По дням" at bounding box center [0, 0] width 0 height 0
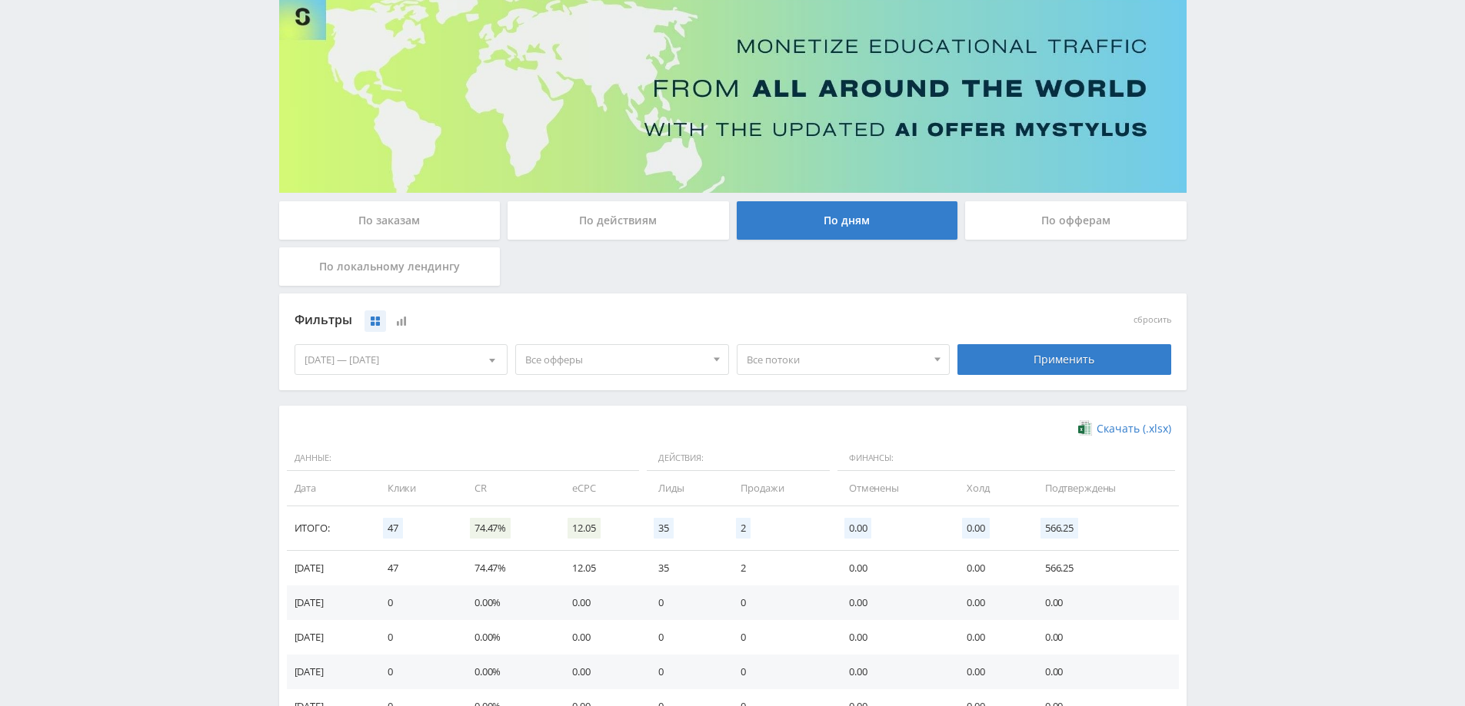
scroll to position [300, 0]
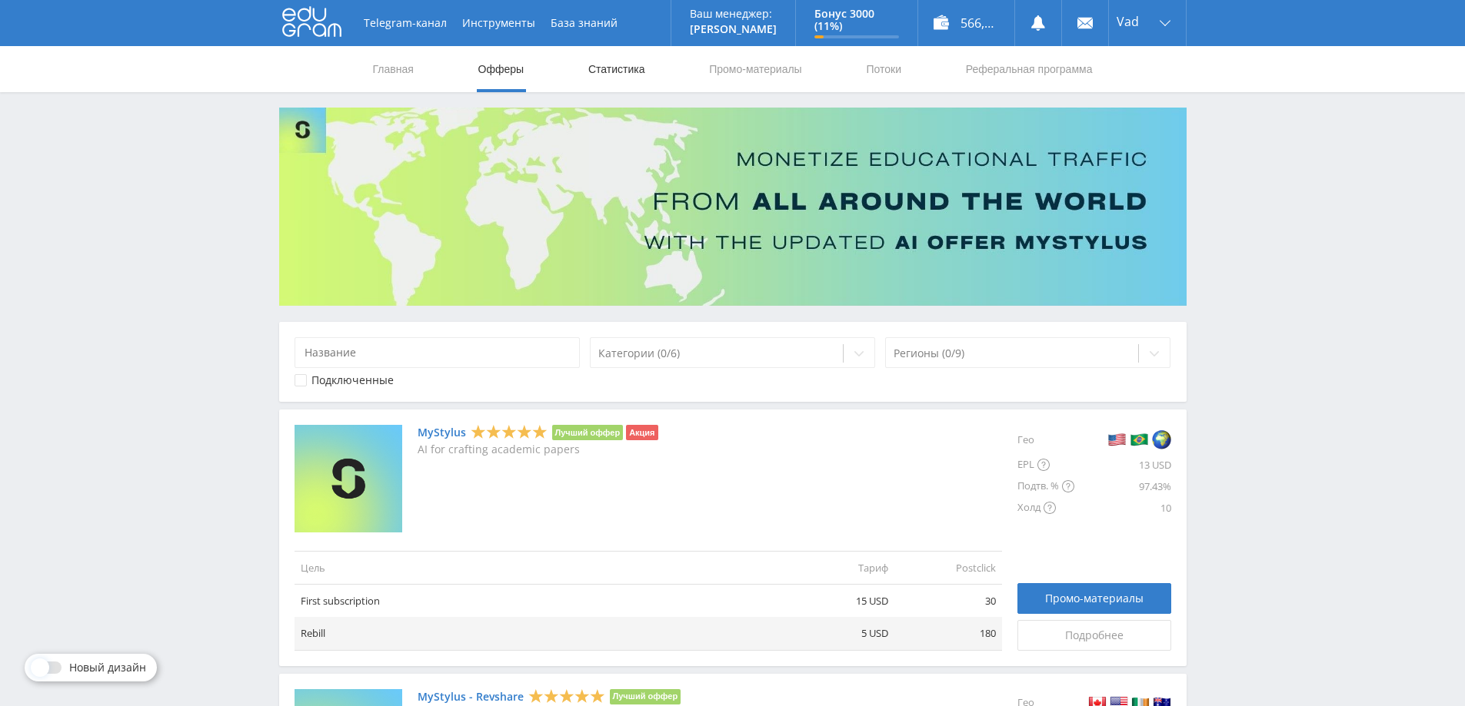
click at [611, 72] on link "Статистика" at bounding box center [617, 69] width 60 height 46
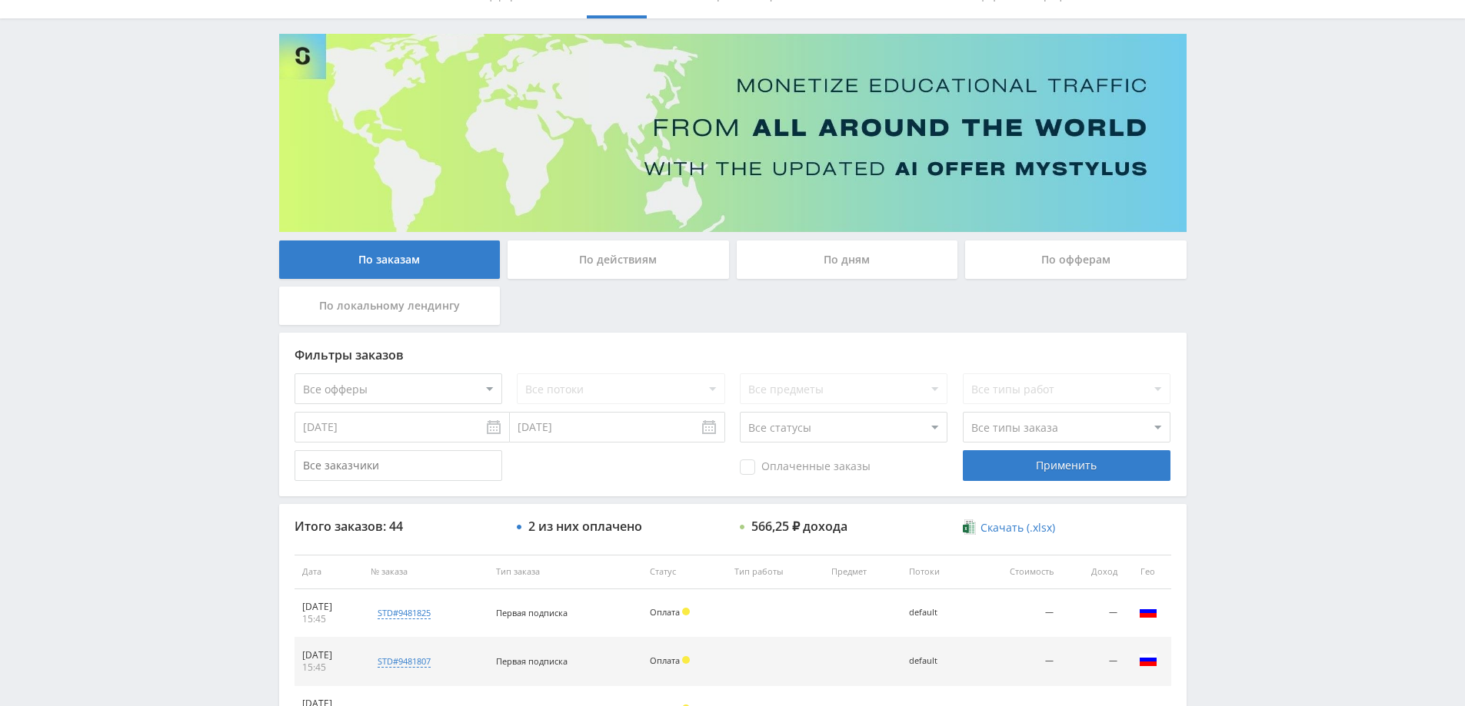
scroll to position [231, 0]
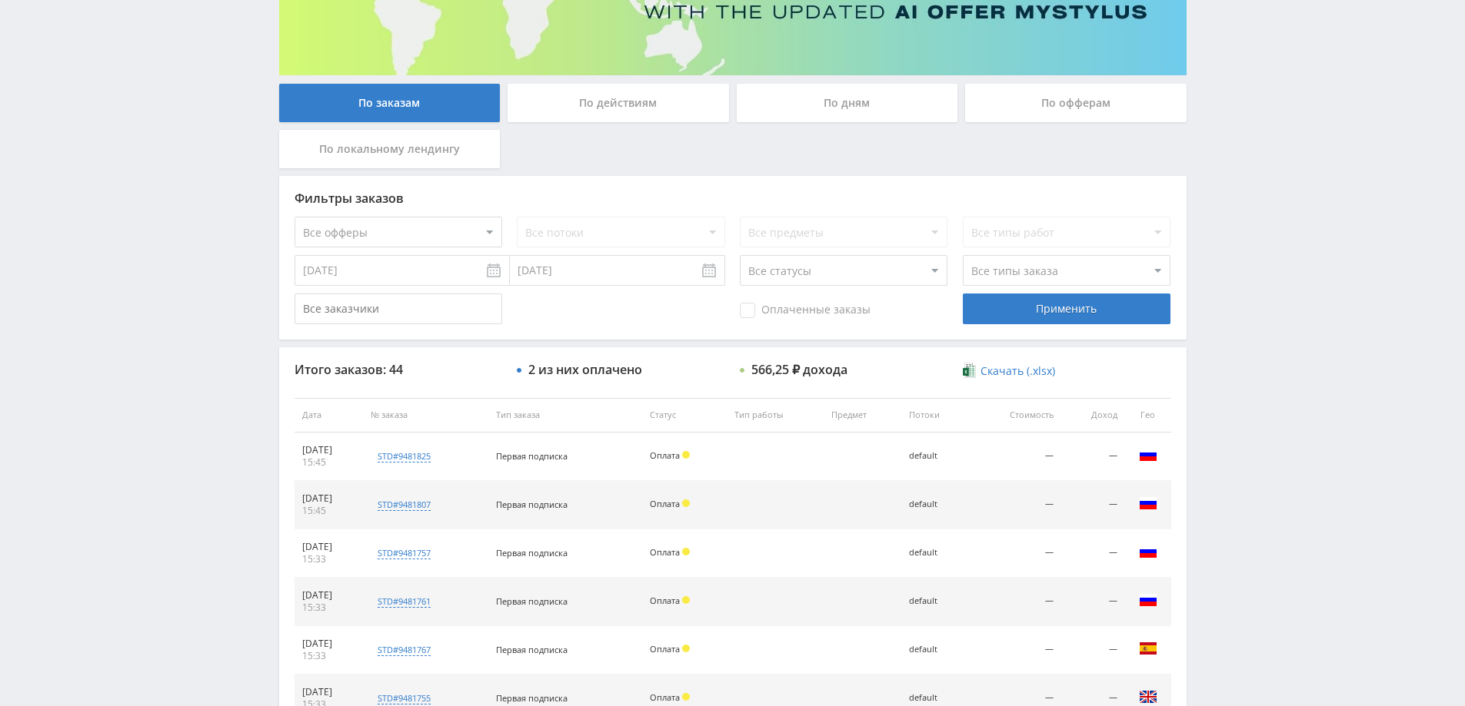
click at [823, 275] on select "Все статусы В аукционе В работе На гарантии Завершен Возврат Черновик" at bounding box center [844, 270] width 208 height 31
click at [1010, 267] on select "Все типы заказа Ребилл Новый заказ" at bounding box center [1066, 270] width 208 height 31
click at [868, 268] on select "Все статусы В аукционе В работе На гарантии Завершен Возврат Черновик" at bounding box center [844, 270] width 208 height 31
click at [846, 101] on div "По дням" at bounding box center [846, 103] width 221 height 38
click at [0, 0] on input "По дням" at bounding box center [0, 0] width 0 height 0
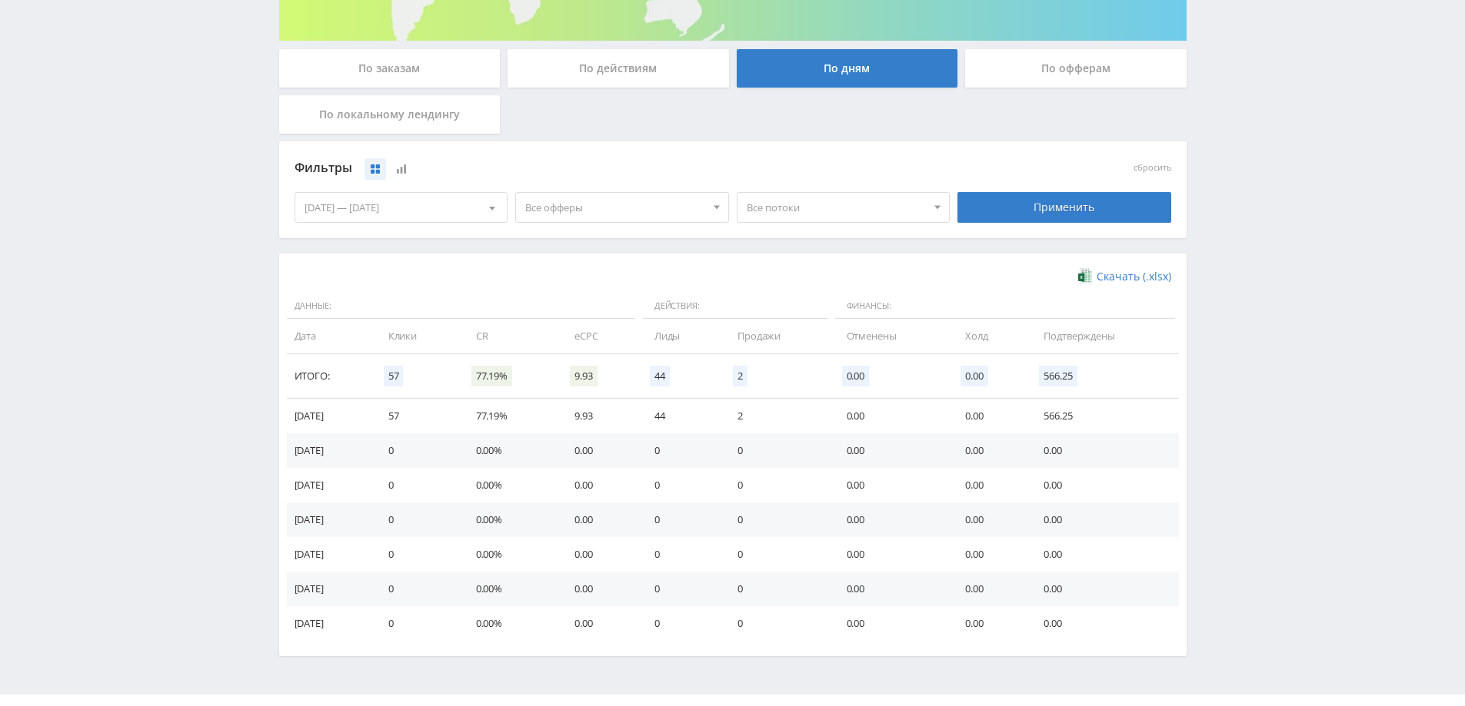
scroll to position [300, 0]
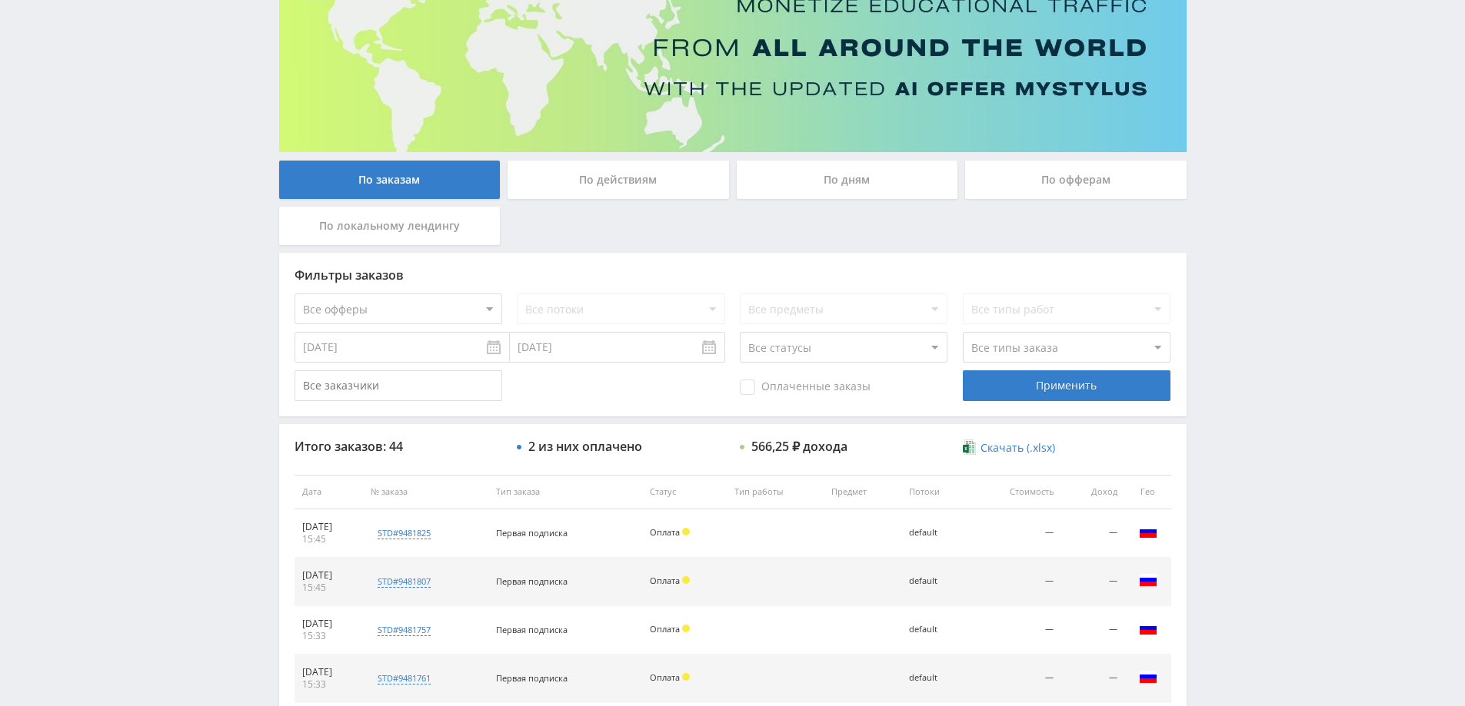
scroll to position [308, 0]
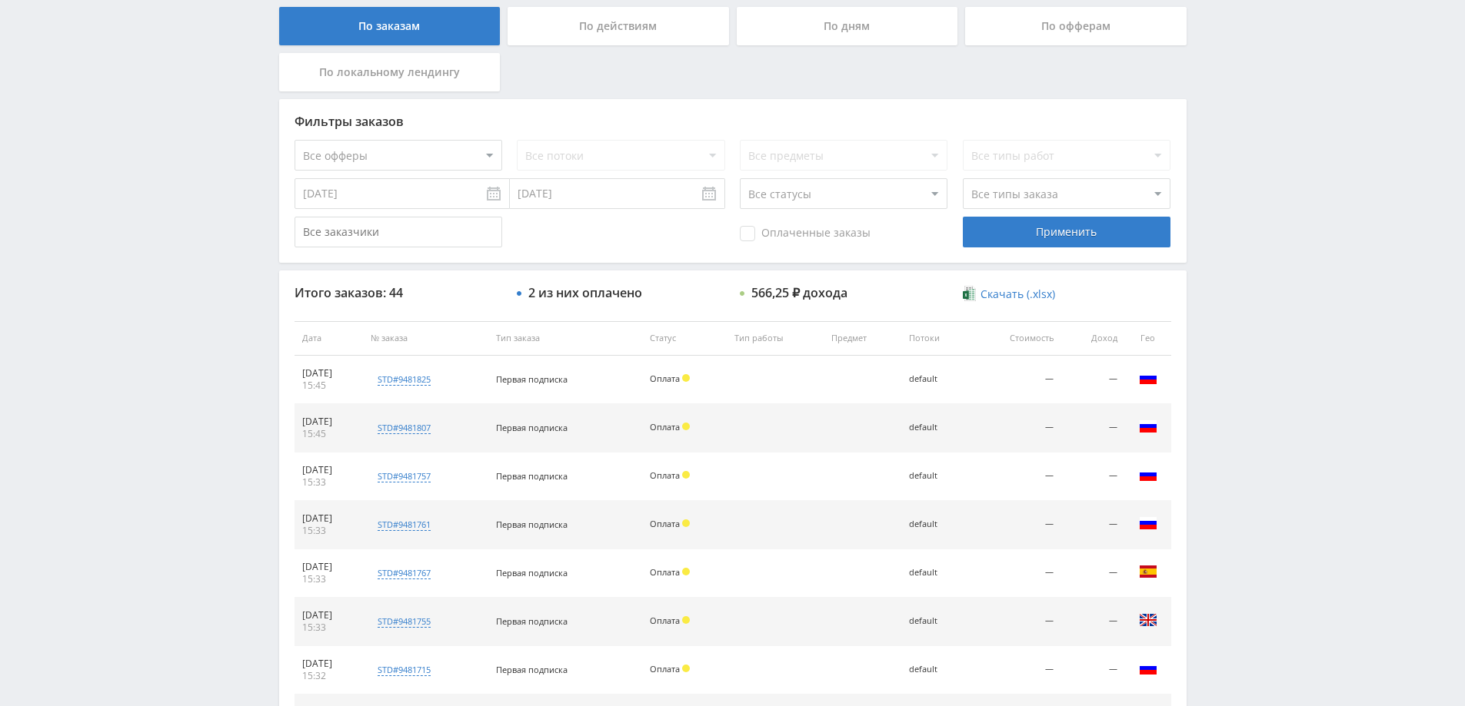
click at [881, 23] on div "По дням" at bounding box center [846, 26] width 221 height 38
click at [0, 0] on input "По дням" at bounding box center [0, 0] width 0 height 0
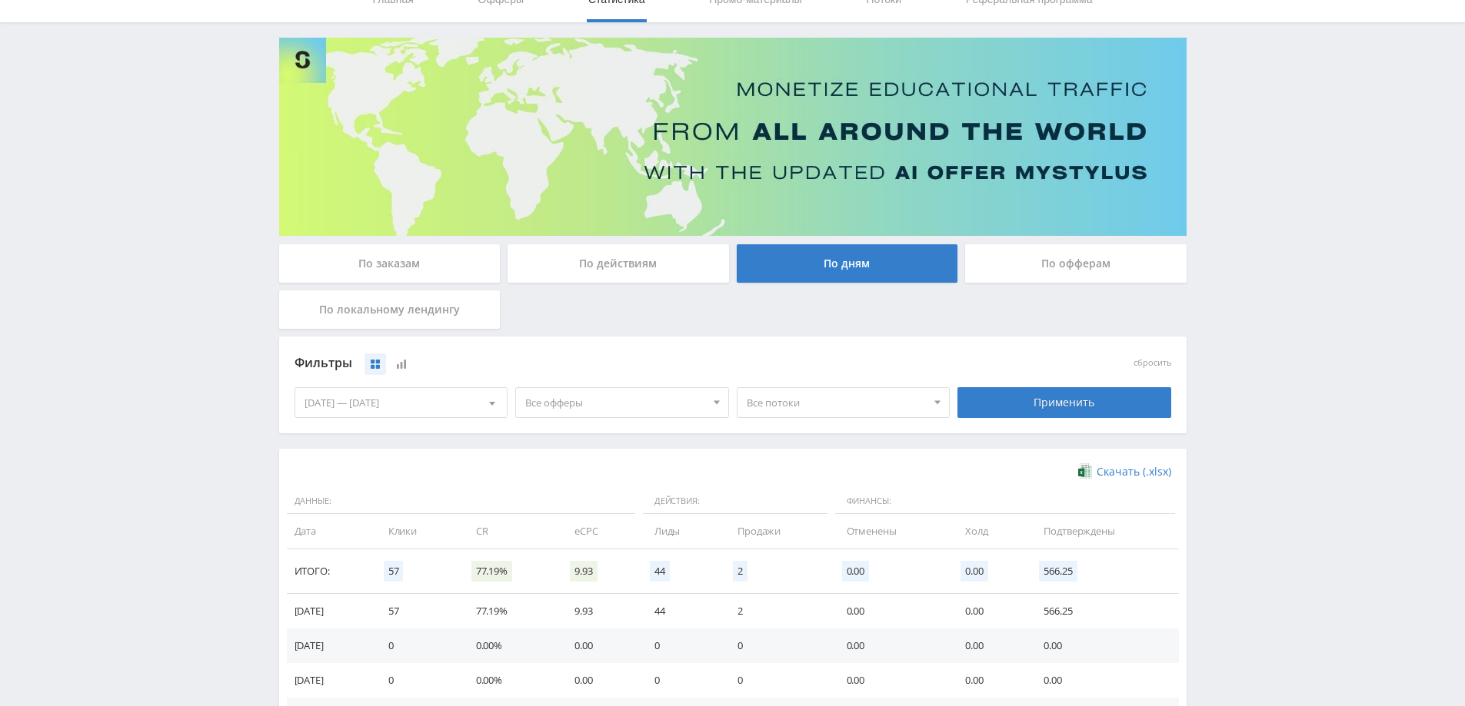
scroll to position [231, 0]
